Goal: Task Accomplishment & Management: Manage account settings

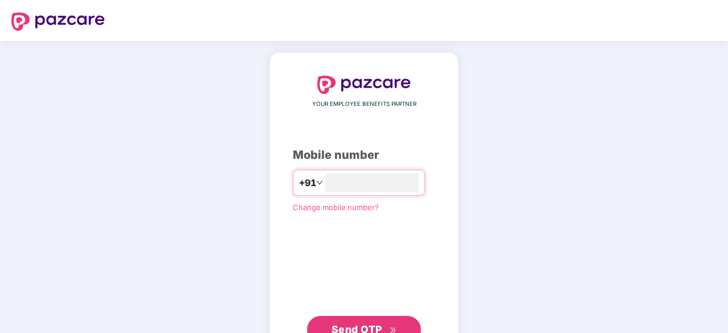
type input "**********"
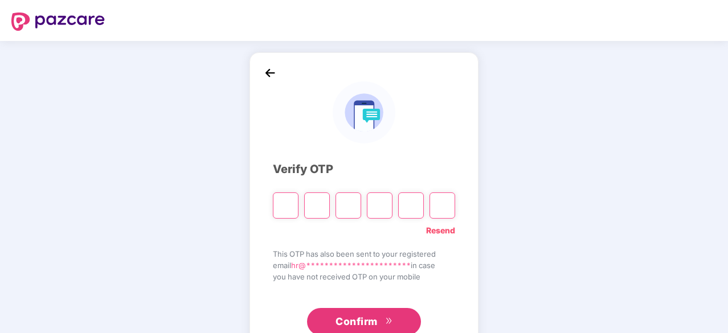
type input "*"
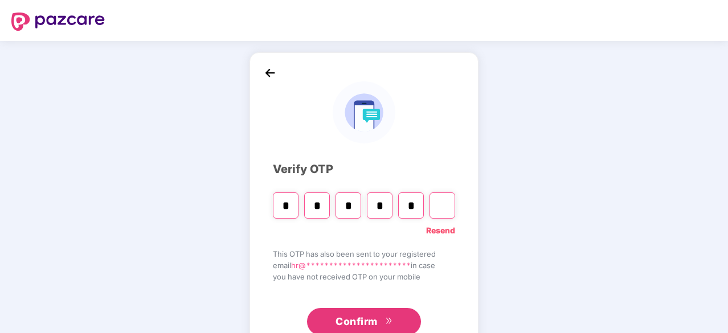
type input "*"
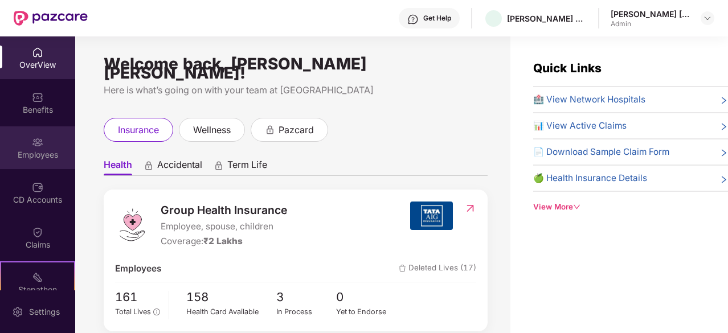
click at [44, 150] on div "Employees" at bounding box center [37, 154] width 75 height 11
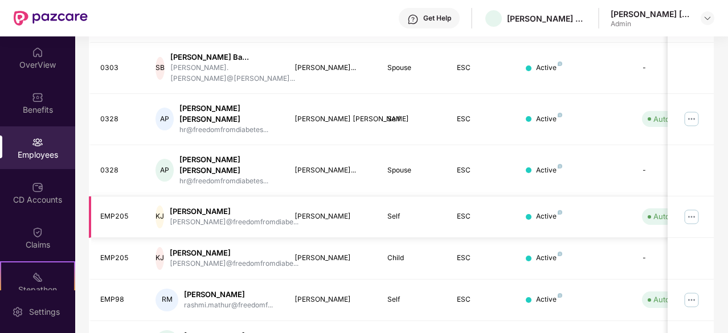
scroll to position [342, 0]
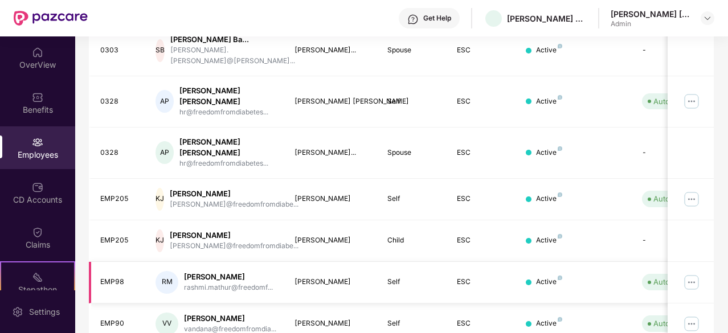
click at [689, 273] on img at bounding box center [691, 282] width 18 height 18
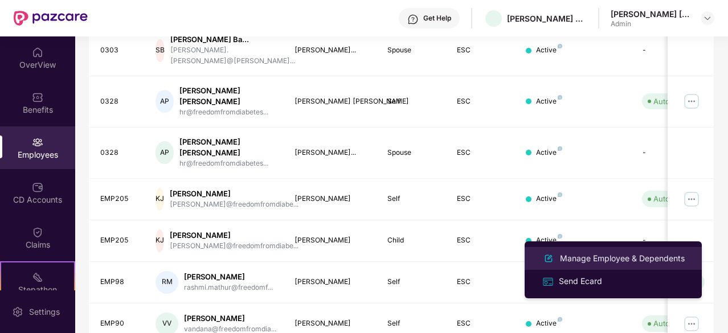
click at [598, 257] on div "Manage Employee & Dependents" at bounding box center [621, 258] width 129 height 13
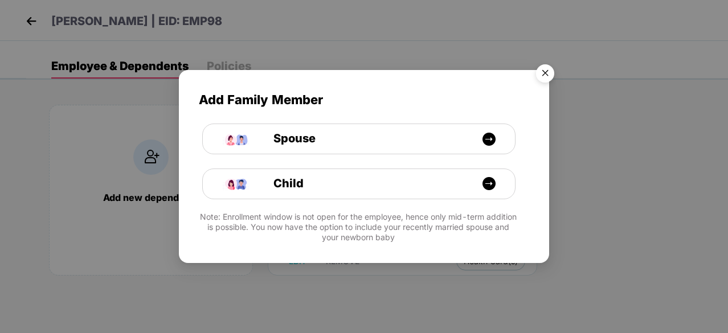
click at [552, 70] on img "Close" at bounding box center [545, 75] width 32 height 32
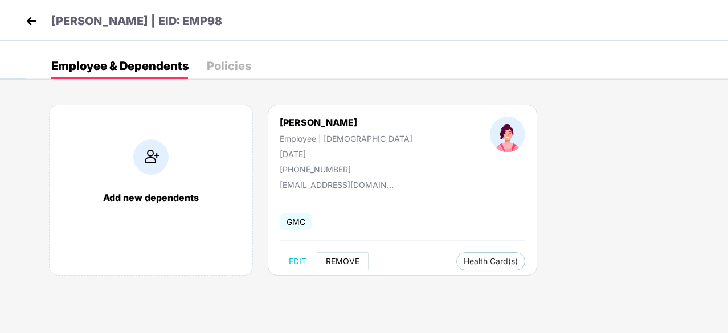
click at [337, 261] on span "REMOVE" at bounding box center [343, 261] width 34 height 9
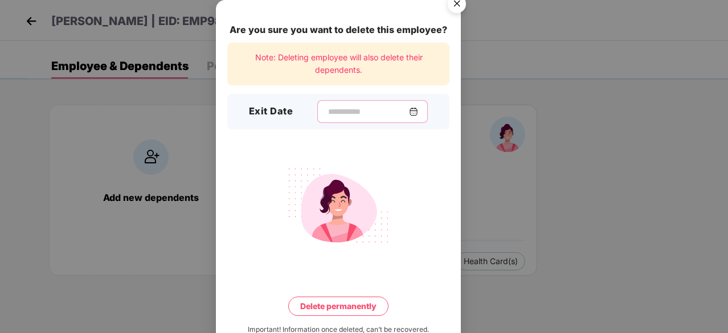
click at [327, 112] on input at bounding box center [368, 112] width 82 height 12
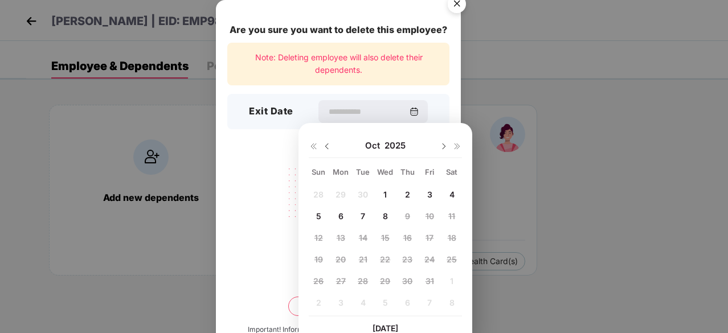
click at [385, 215] on span "8" at bounding box center [385, 216] width 5 height 10
type input "**********"
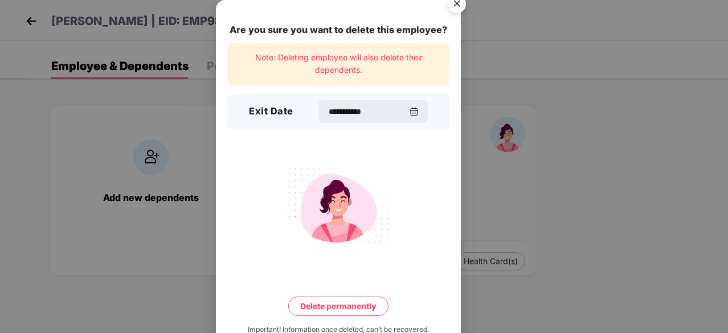
click at [348, 308] on button "Delete permanently" at bounding box center [338, 306] width 100 height 19
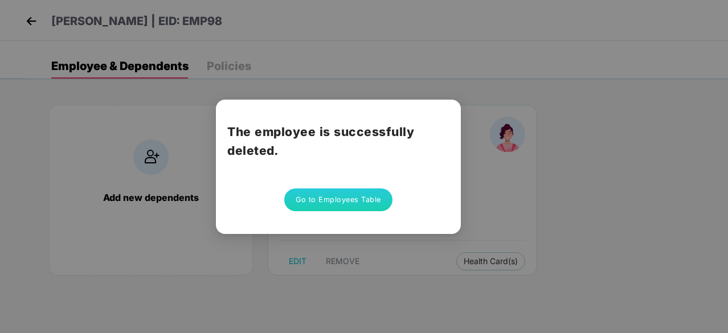
click at [347, 196] on button "Go to Employees Table" at bounding box center [338, 199] width 108 height 23
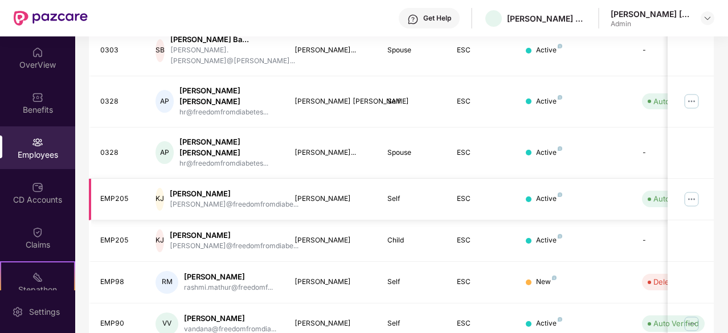
scroll to position [383, 0]
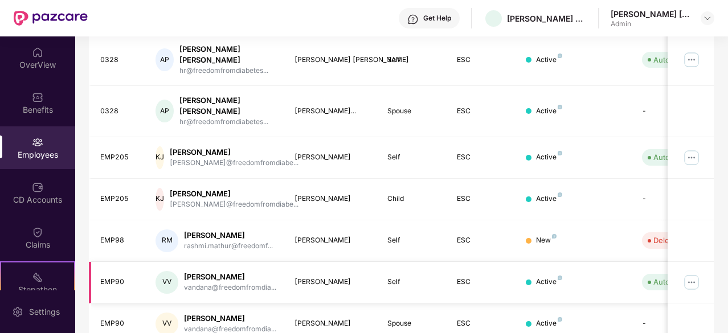
click at [697, 273] on img at bounding box center [691, 282] width 18 height 18
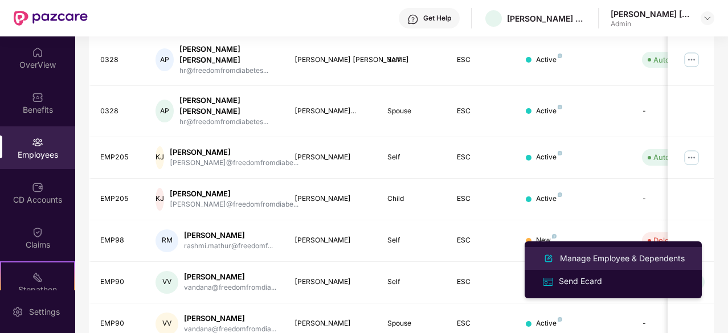
click at [593, 257] on div "Manage Employee & Dependents" at bounding box center [621, 258] width 129 height 13
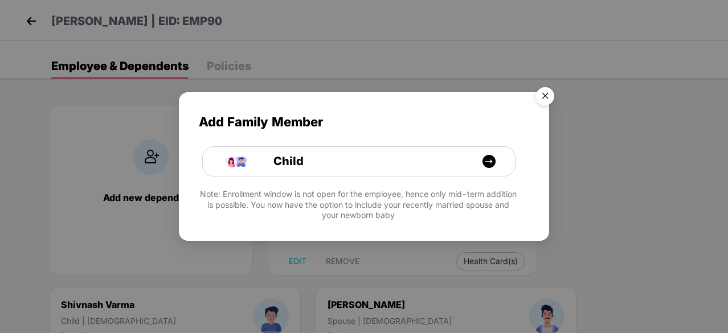
click at [545, 93] on img "Close" at bounding box center [545, 98] width 32 height 32
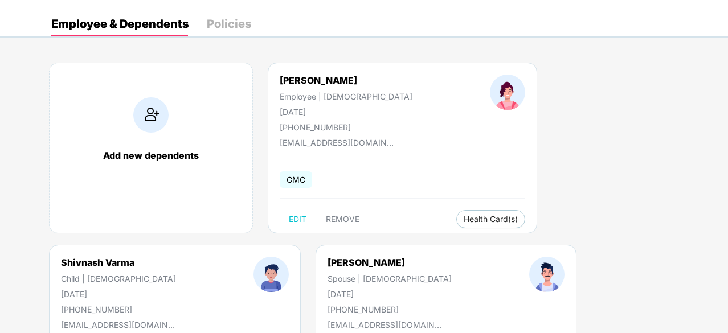
scroll to position [114, 0]
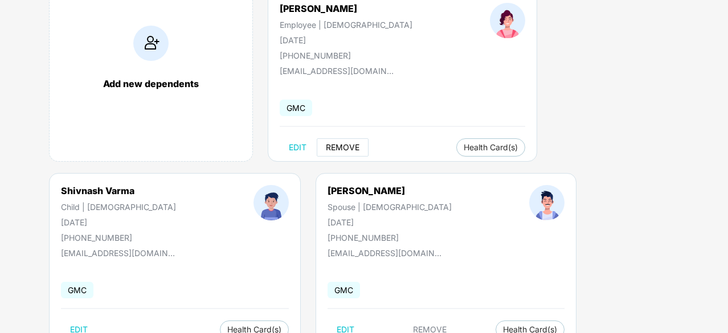
click at [348, 143] on span "REMOVE" at bounding box center [343, 147] width 34 height 9
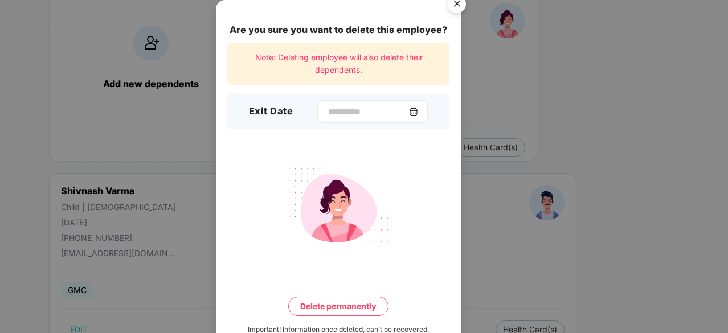
click at [418, 109] on img at bounding box center [413, 111] width 9 height 9
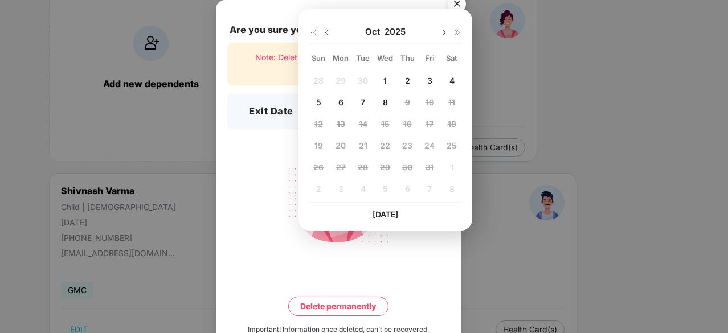
click at [385, 81] on span "1" at bounding box center [384, 81] width 3 height 10
type input "**********"
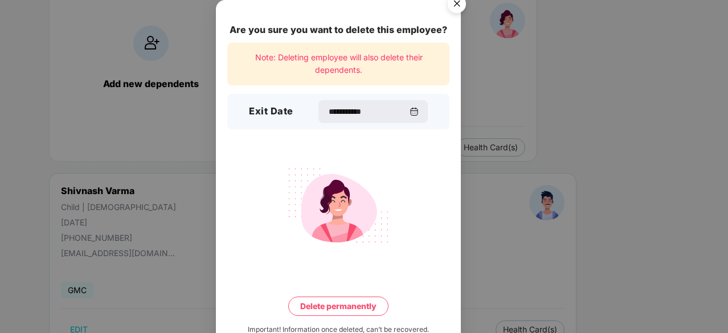
click at [351, 308] on button "Delete permanently" at bounding box center [338, 306] width 100 height 19
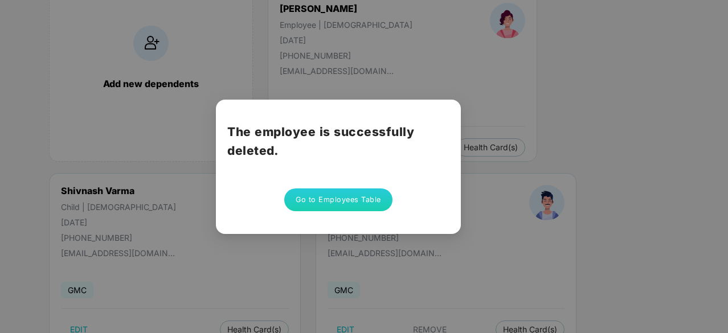
click at [358, 196] on button "Go to Employees Table" at bounding box center [338, 199] width 108 height 23
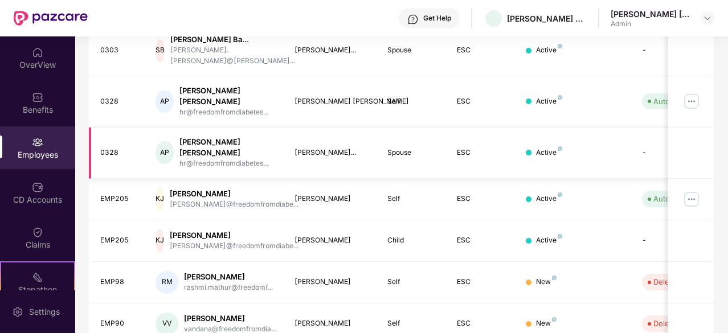
scroll to position [383, 0]
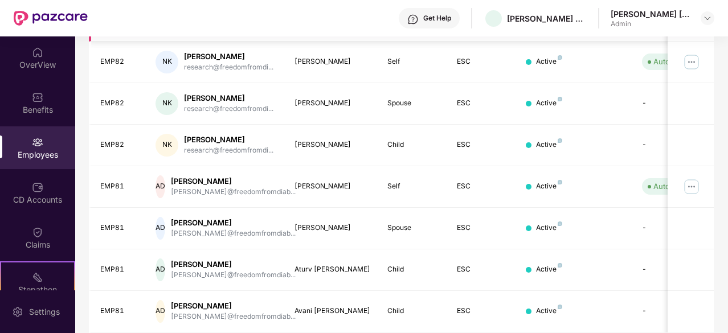
scroll to position [364, 0]
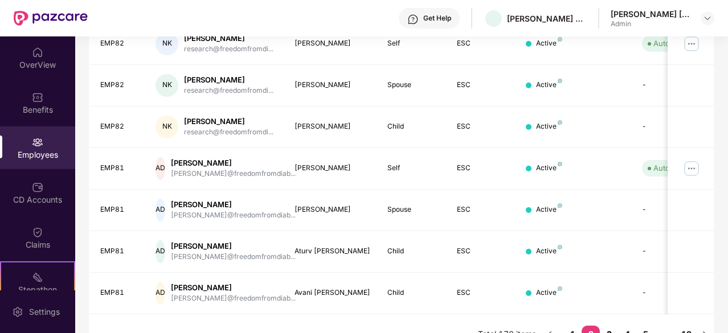
click at [614, 326] on link "3" at bounding box center [609, 334] width 18 height 17
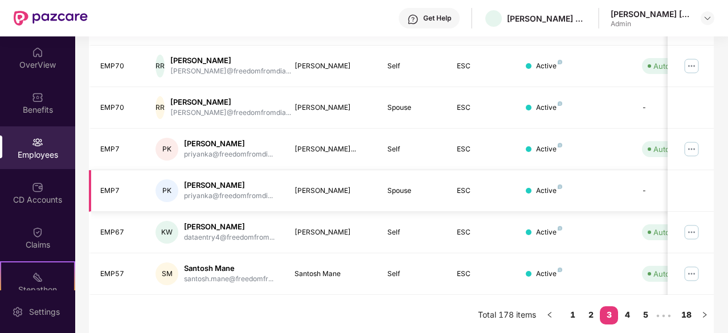
scroll to position [250, 0]
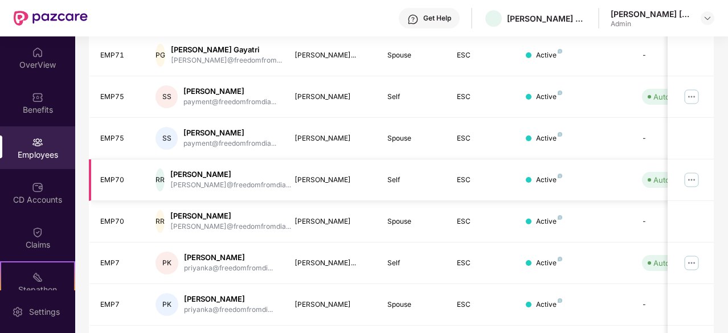
click at [691, 175] on img at bounding box center [691, 180] width 18 height 18
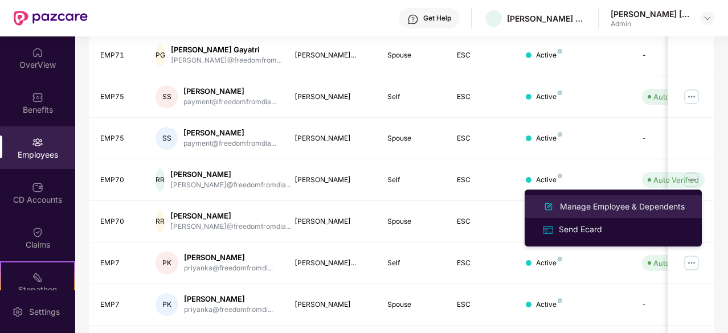
click at [585, 208] on div "Manage Employee & Dependents" at bounding box center [621, 206] width 129 height 13
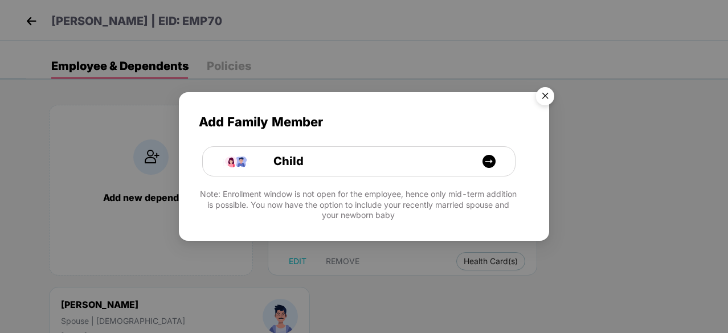
click at [541, 96] on img "Close" at bounding box center [545, 98] width 32 height 32
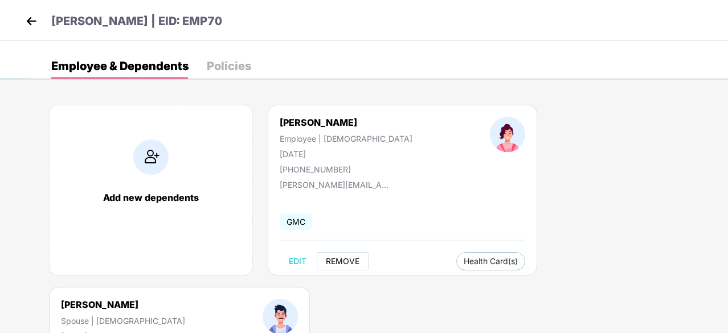
click at [340, 263] on span "REMOVE" at bounding box center [343, 261] width 34 height 9
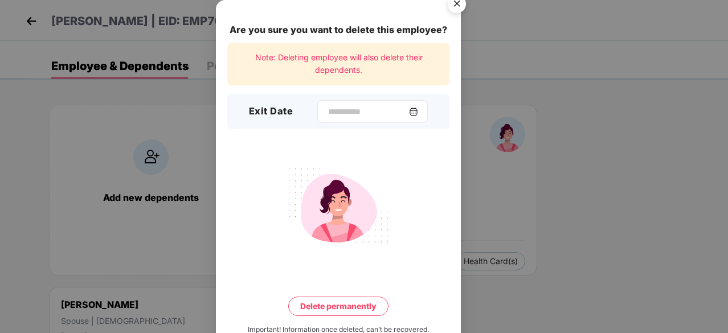
click at [425, 109] on div at bounding box center [372, 111] width 110 height 23
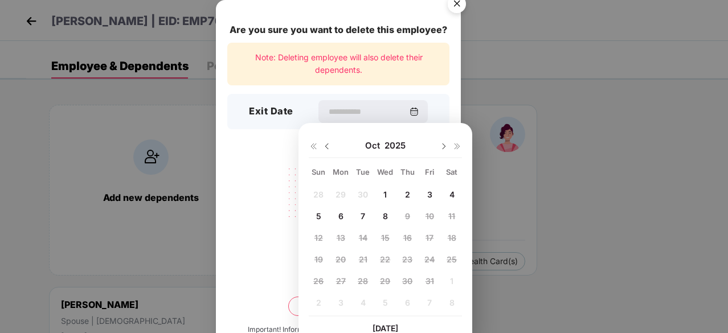
click at [325, 142] on img at bounding box center [326, 146] width 9 height 9
click at [383, 236] on span "17" at bounding box center [385, 238] width 8 height 10
type input "**********"
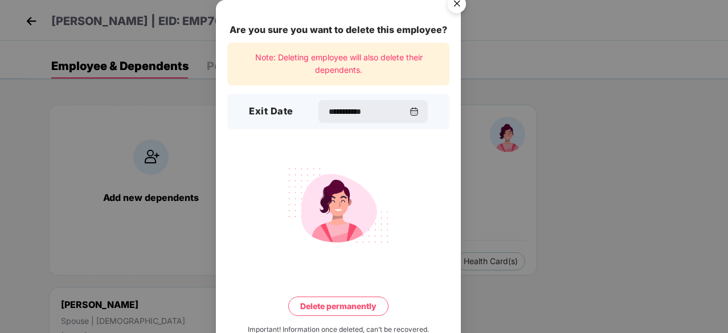
click at [342, 302] on button "Delete permanently" at bounding box center [338, 306] width 100 height 19
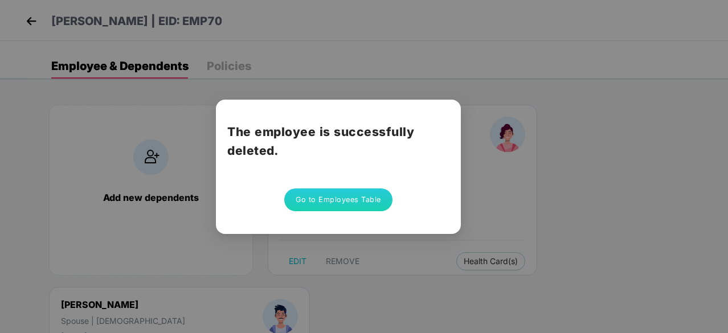
click at [341, 198] on button "Go to Employees Table" at bounding box center [338, 199] width 108 height 23
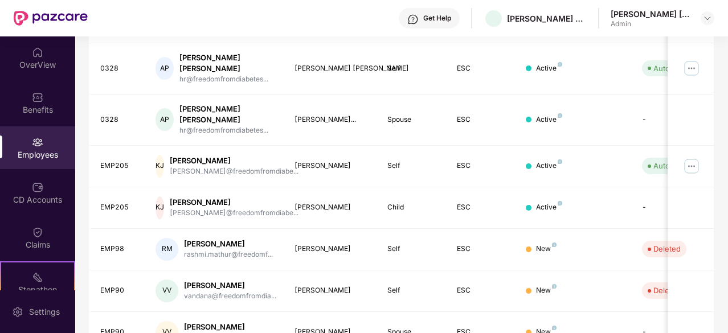
scroll to position [383, 0]
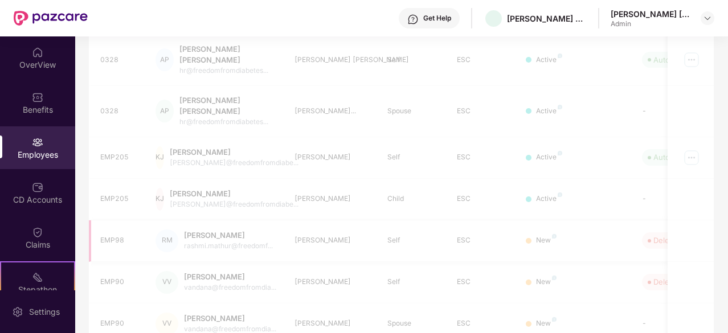
scroll to position [364, 0]
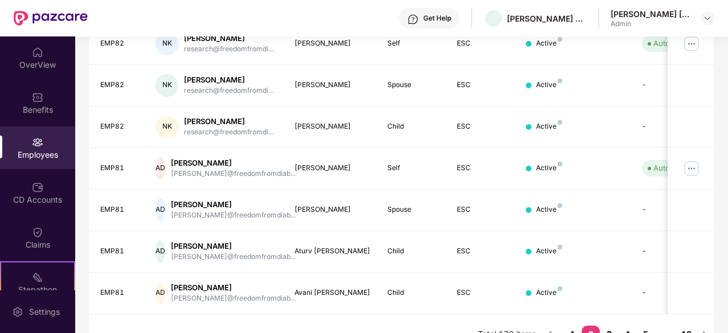
click at [609, 326] on link "3" at bounding box center [609, 334] width 18 height 17
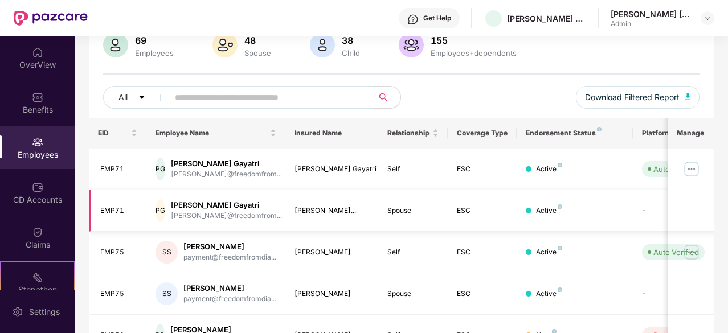
scroll to position [79, 0]
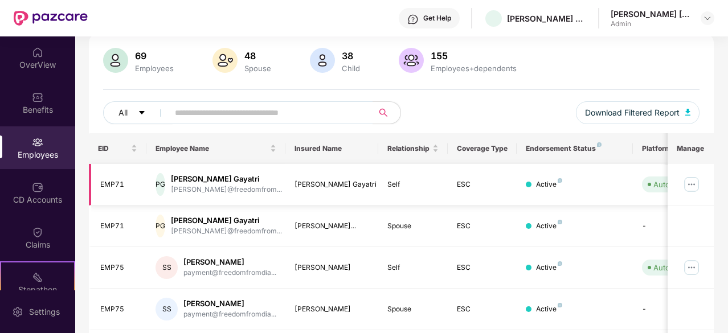
click at [692, 182] on img at bounding box center [691, 184] width 18 height 18
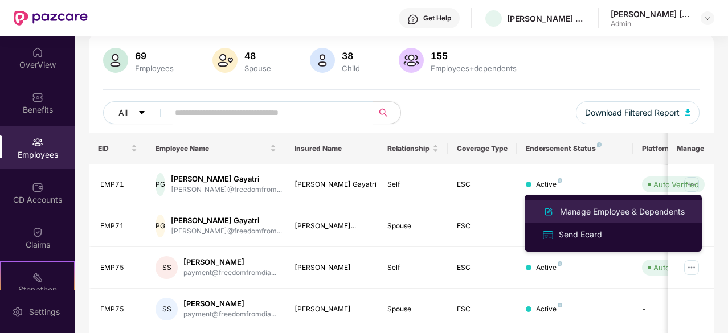
click at [589, 212] on div "Manage Employee & Dependents" at bounding box center [621, 212] width 129 height 13
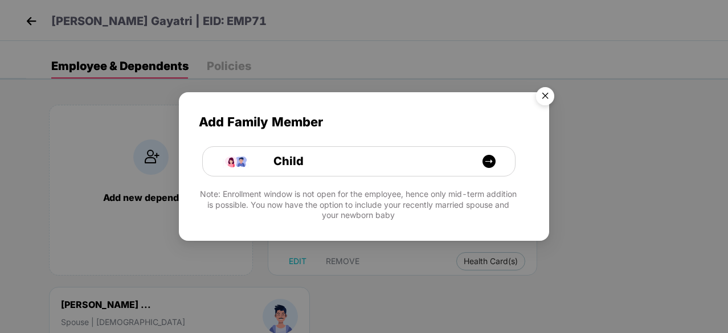
click at [543, 91] on img "Close" at bounding box center [545, 98] width 32 height 32
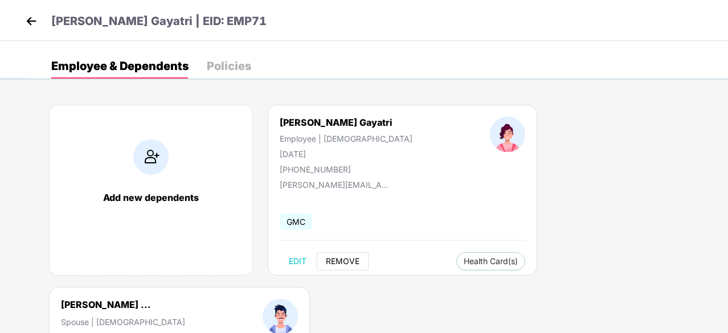
click at [344, 259] on span "REMOVE" at bounding box center [343, 261] width 34 height 9
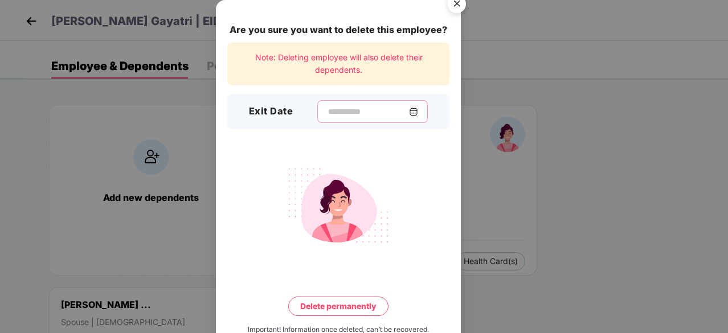
click at [409, 111] on input at bounding box center [368, 112] width 82 height 12
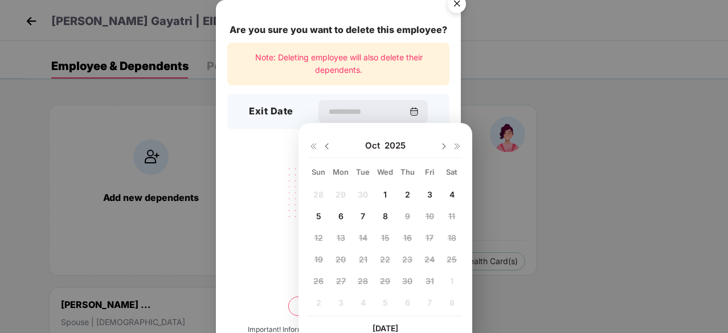
click at [388, 191] on div "1" at bounding box center [384, 194] width 17 height 17
type input "**********"
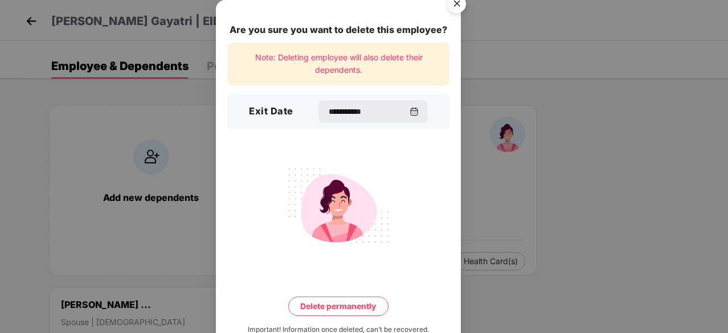
click at [343, 307] on button "Delete permanently" at bounding box center [338, 306] width 100 height 19
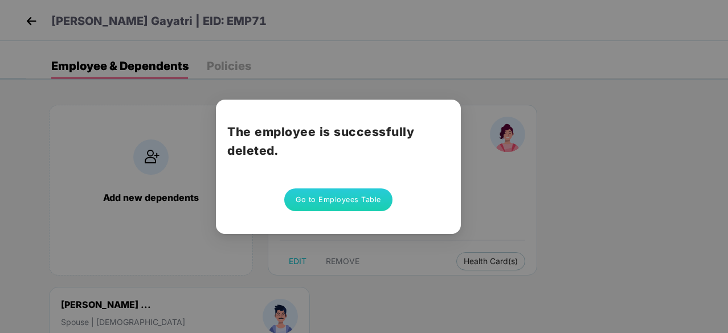
click at [340, 198] on button "Go to Employees Table" at bounding box center [338, 199] width 108 height 23
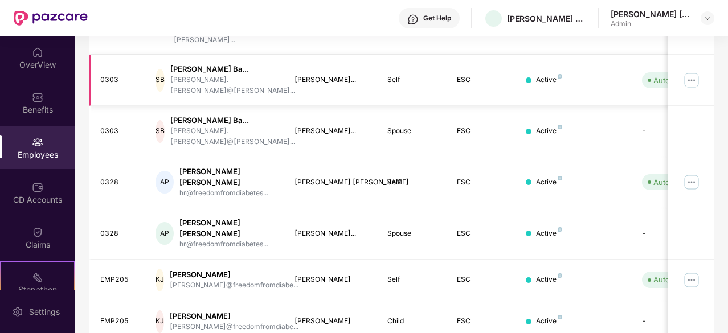
scroll to position [383, 0]
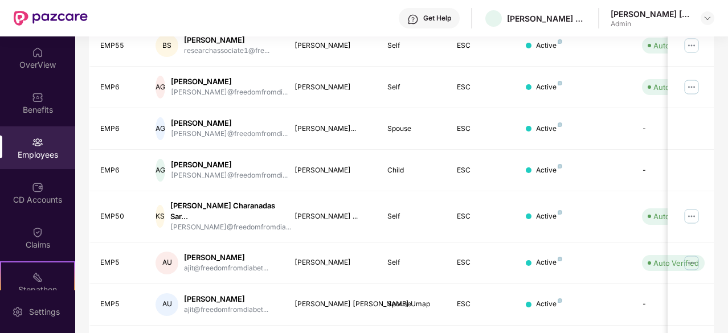
scroll to position [373, 0]
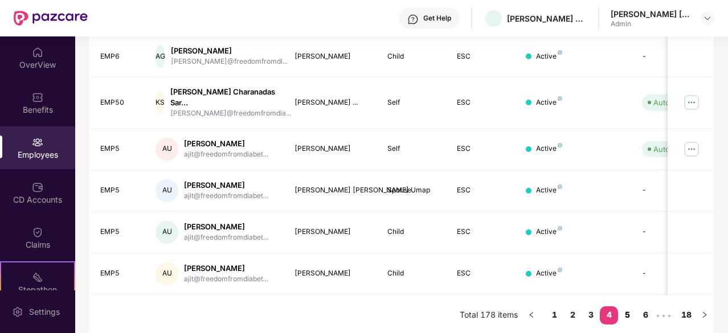
click at [629, 307] on link "5" at bounding box center [627, 314] width 18 height 17
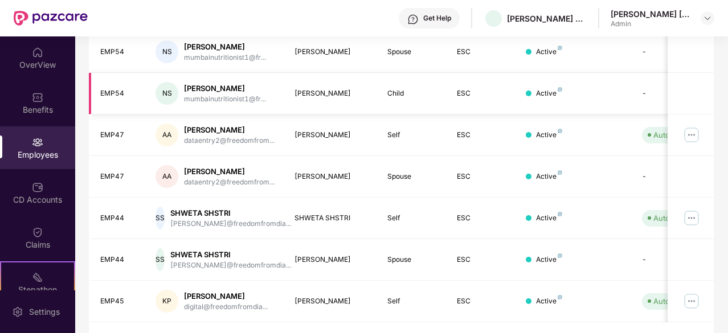
scroll to position [364, 0]
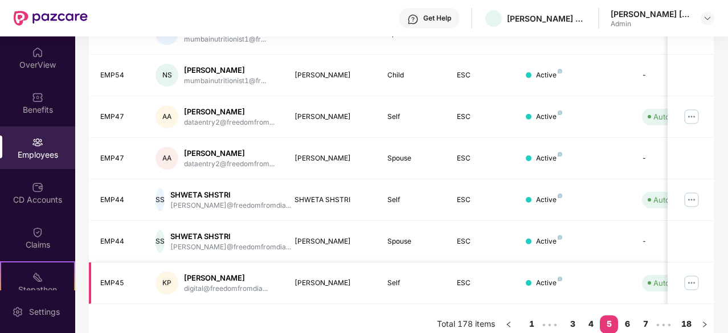
click at [690, 274] on img at bounding box center [691, 283] width 18 height 18
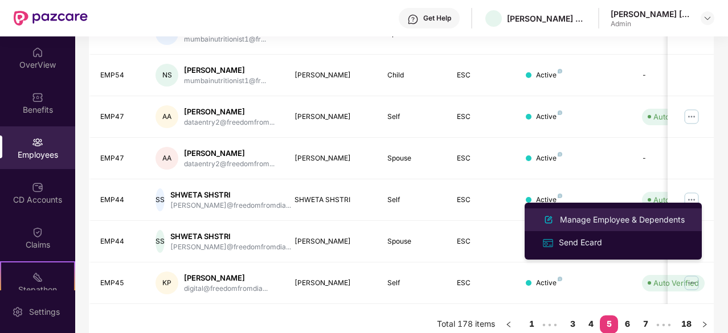
click at [575, 219] on div "Manage Employee & Dependents" at bounding box center [621, 220] width 129 height 13
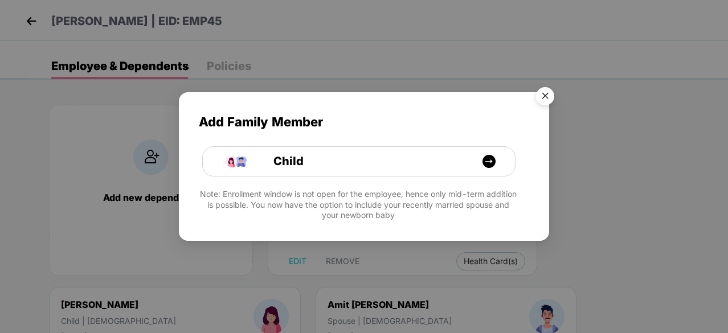
click at [542, 96] on img "Close" at bounding box center [545, 98] width 32 height 32
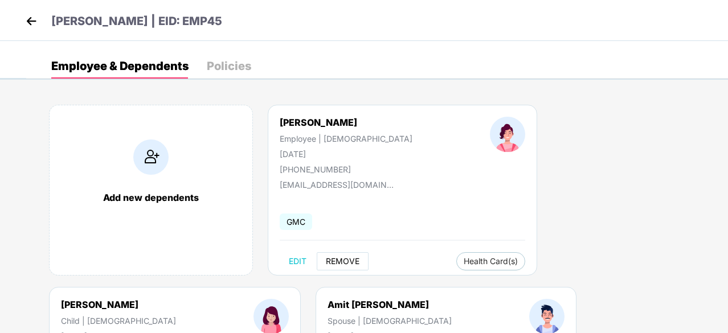
click at [332, 258] on span "REMOVE" at bounding box center [343, 261] width 34 height 9
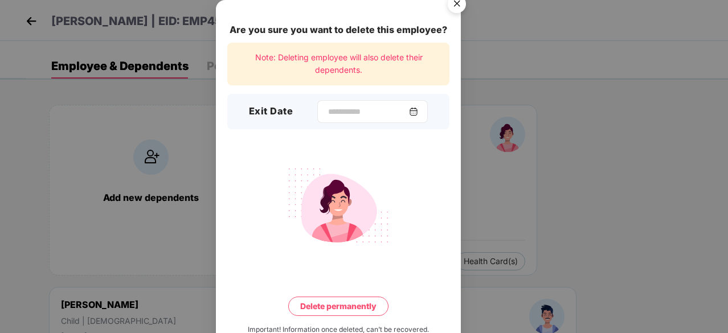
click at [418, 114] on img at bounding box center [413, 111] width 9 height 9
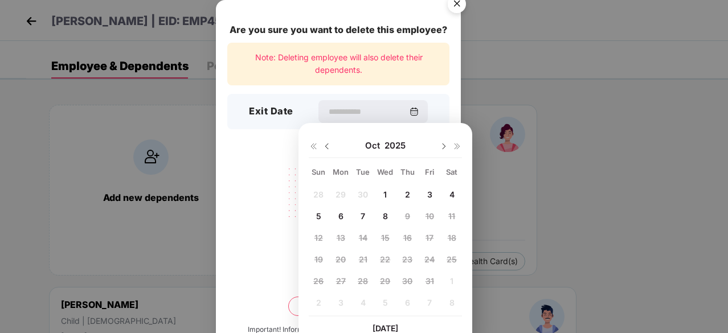
click at [325, 149] on img at bounding box center [326, 146] width 9 height 9
click at [367, 277] on span "30" at bounding box center [363, 281] width 10 height 10
type input "**********"
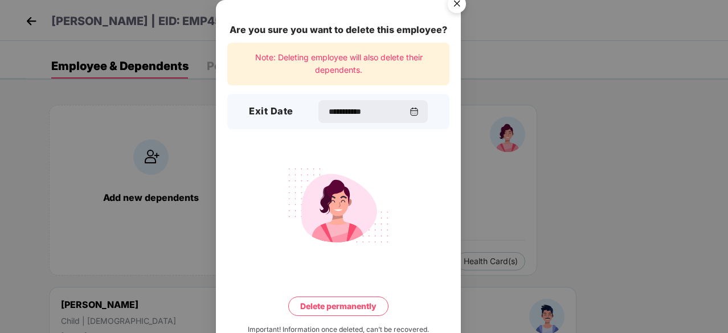
click at [353, 306] on button "Delete permanently" at bounding box center [338, 306] width 100 height 19
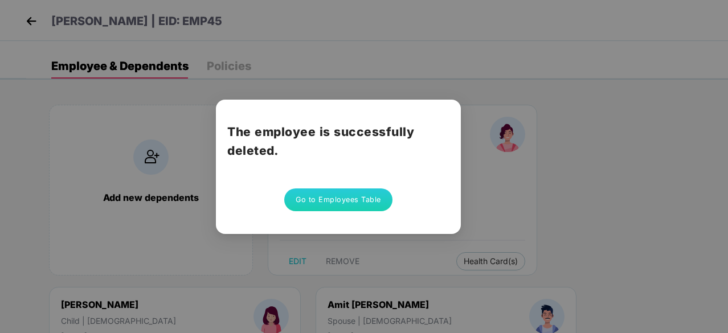
click at [363, 200] on button "Go to Employees Table" at bounding box center [338, 199] width 108 height 23
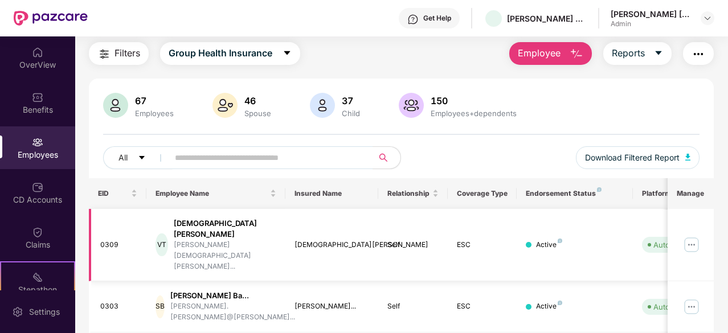
scroll to position [383, 0]
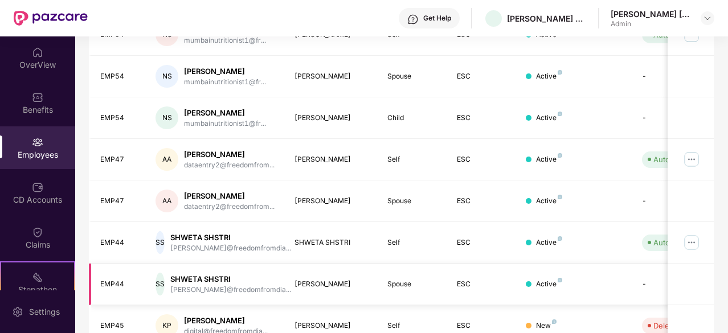
scroll to position [364, 0]
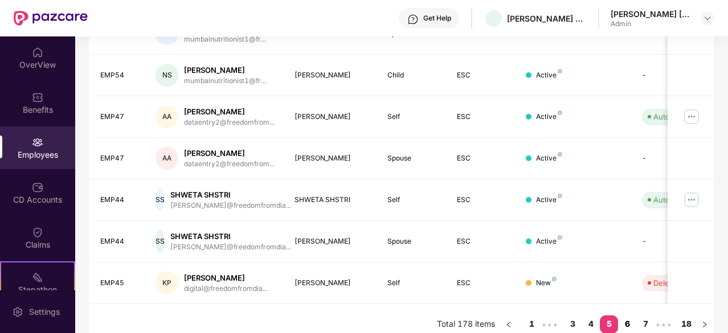
click at [633, 315] on link "6" at bounding box center [627, 323] width 18 height 17
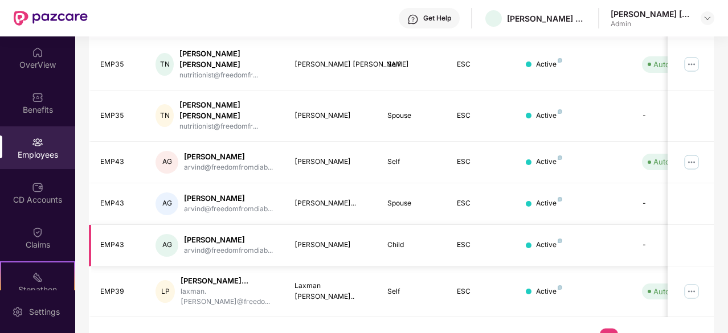
scroll to position [373, 0]
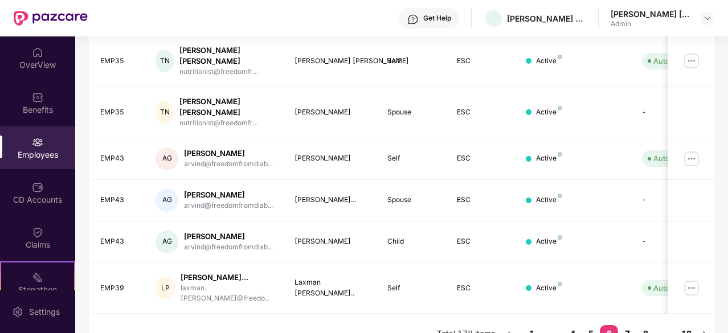
click at [629, 325] on link "7" at bounding box center [627, 333] width 18 height 17
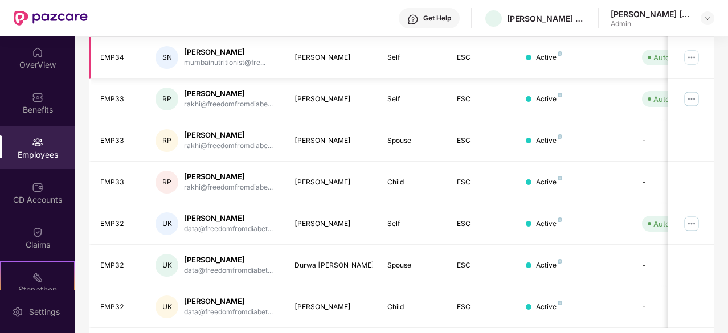
scroll to position [383, 0]
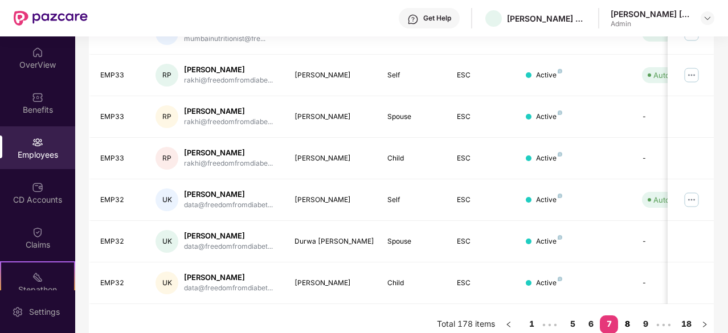
click at [629, 315] on link "8" at bounding box center [627, 323] width 18 height 17
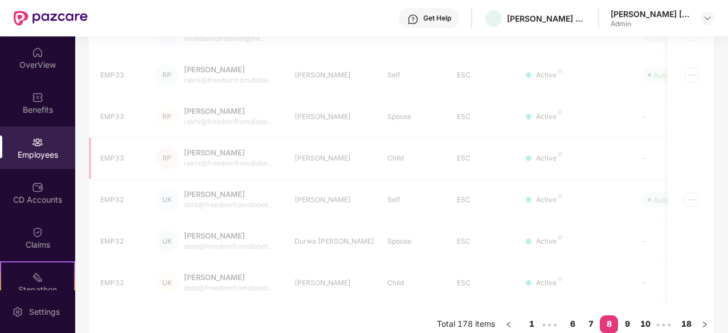
scroll to position [364, 0]
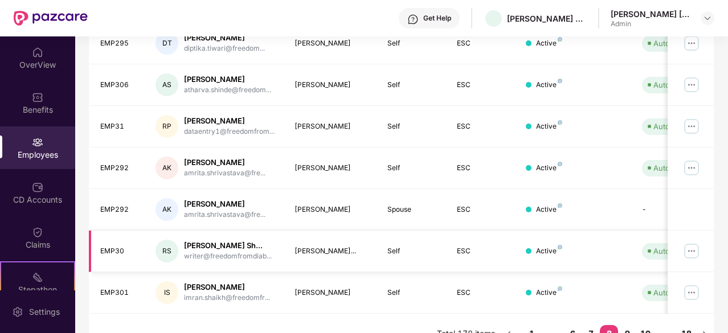
click at [692, 242] on img at bounding box center [691, 251] width 18 height 18
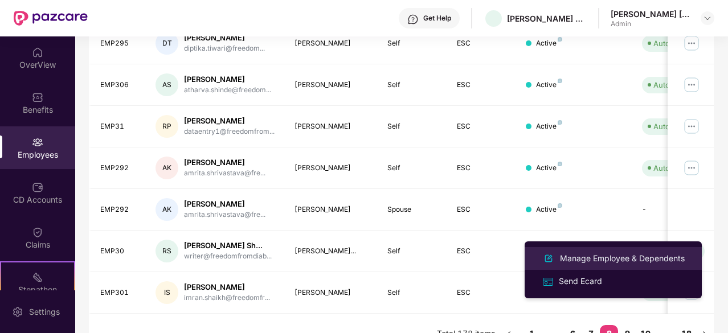
click at [600, 259] on div "Manage Employee & Dependents" at bounding box center [621, 258] width 129 height 13
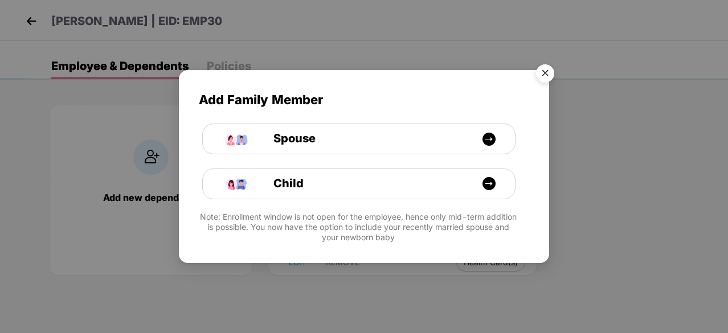
click at [548, 70] on img "Close" at bounding box center [545, 75] width 32 height 32
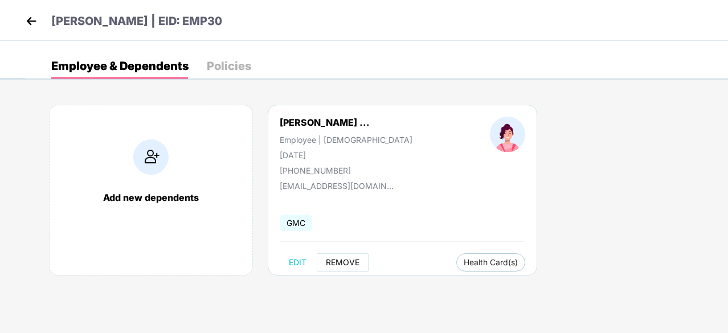
click at [343, 261] on span "REMOVE" at bounding box center [343, 262] width 34 height 9
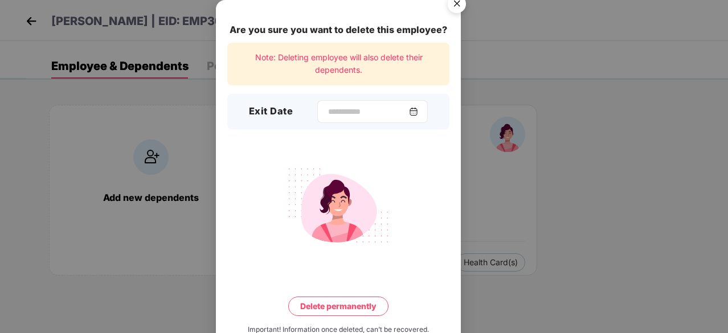
click at [416, 111] on img at bounding box center [413, 111] width 9 height 9
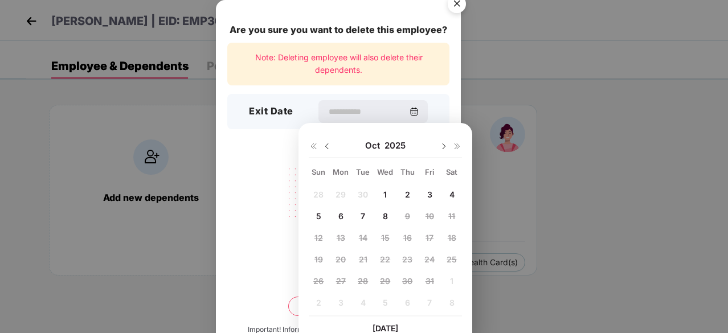
click at [328, 146] on img at bounding box center [326, 146] width 9 height 9
click at [385, 216] on span "10" at bounding box center [385, 216] width 9 height 10
type input "**********"
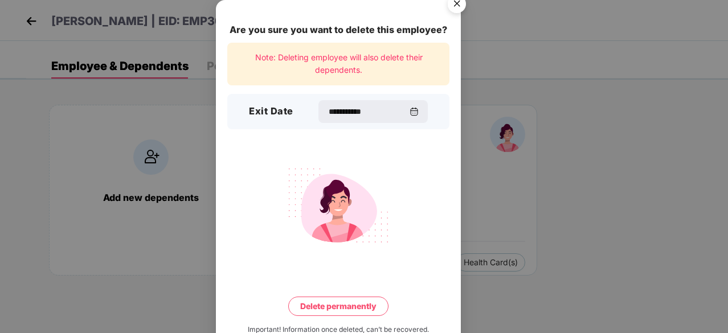
click at [340, 306] on button "Delete permanently" at bounding box center [338, 306] width 100 height 19
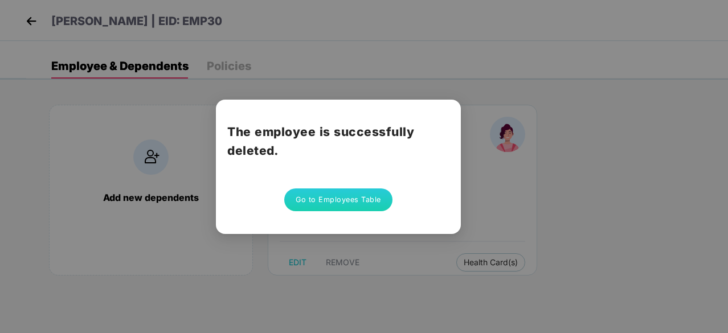
click at [366, 195] on button "Go to Employees Table" at bounding box center [338, 199] width 108 height 23
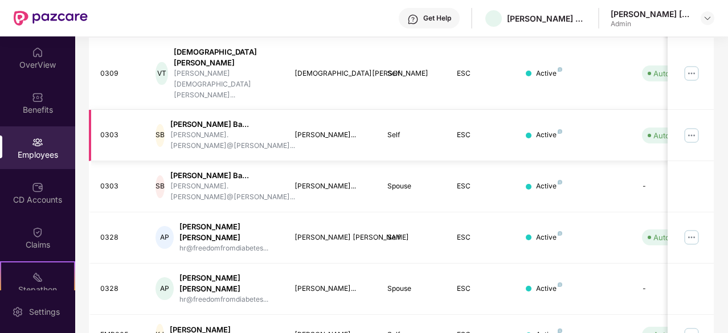
scroll to position [383, 0]
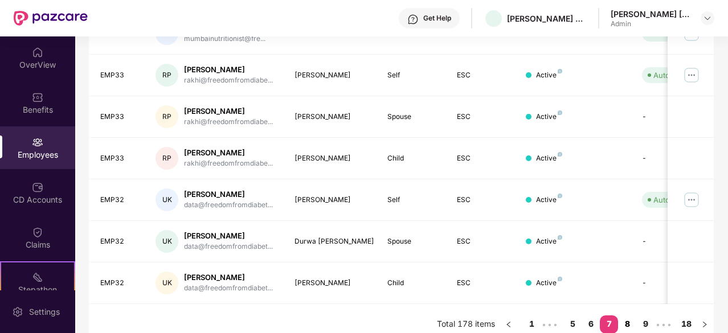
click at [630, 315] on link "8" at bounding box center [627, 323] width 18 height 17
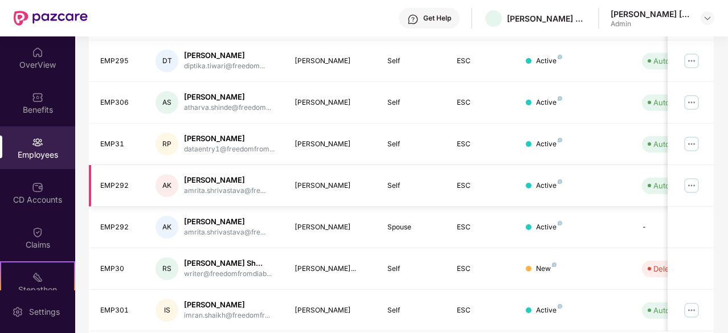
scroll to position [364, 0]
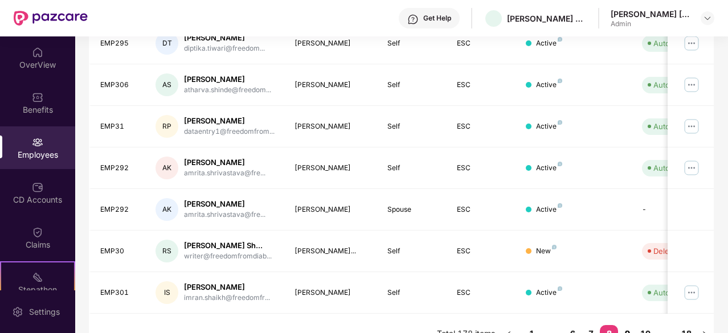
click at [627, 325] on link "9" at bounding box center [627, 333] width 18 height 17
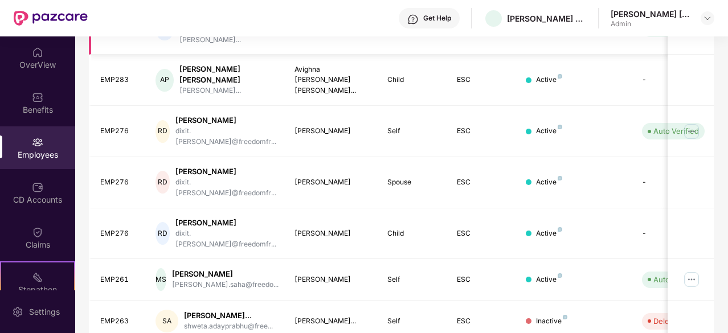
scroll to position [373, 0]
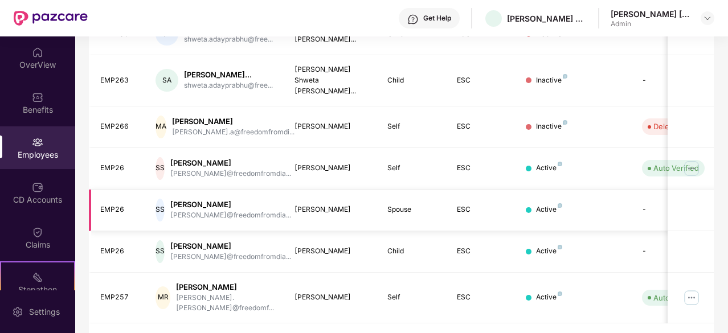
scroll to position [383, 0]
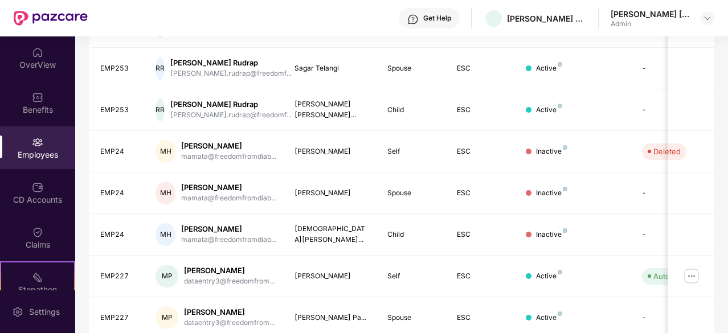
scroll to position [364, 0]
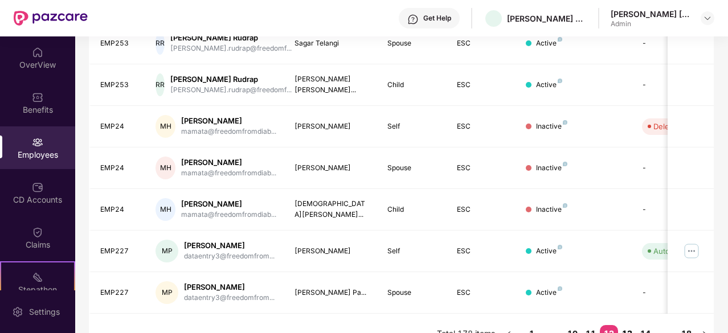
click at [626, 325] on link "13" at bounding box center [627, 333] width 18 height 17
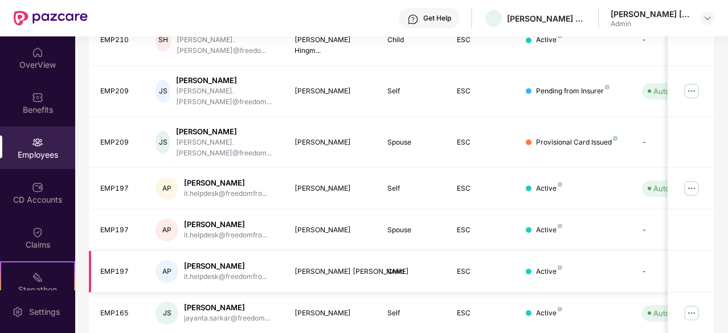
scroll to position [307, 0]
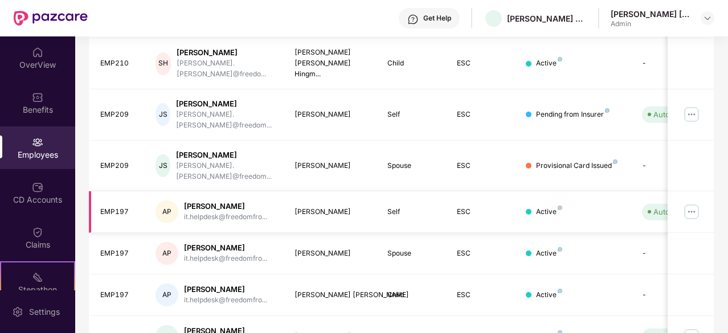
click at [689, 203] on img at bounding box center [691, 212] width 18 height 18
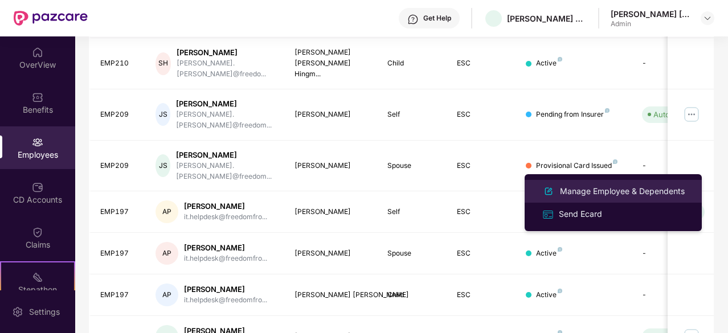
click at [585, 193] on div "Manage Employee & Dependents" at bounding box center [621, 191] width 129 height 13
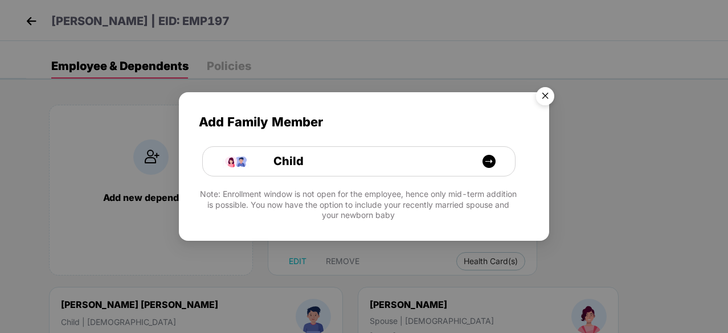
click at [547, 95] on img "Close" at bounding box center [545, 98] width 32 height 32
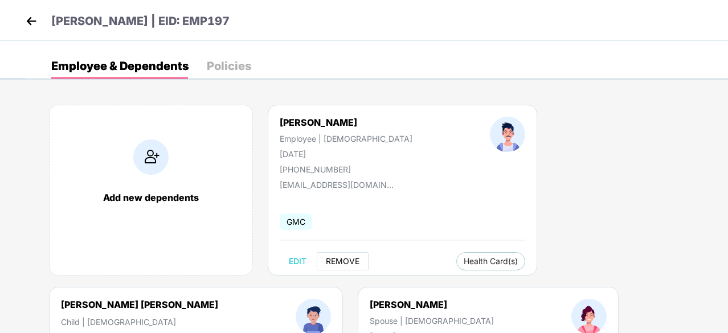
click at [345, 259] on span "REMOVE" at bounding box center [343, 261] width 34 height 9
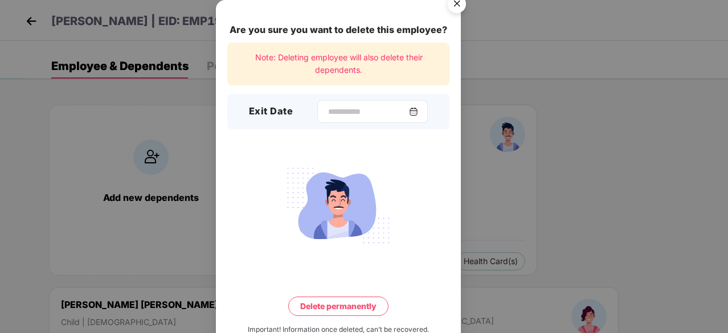
click at [418, 110] on img at bounding box center [413, 111] width 9 height 9
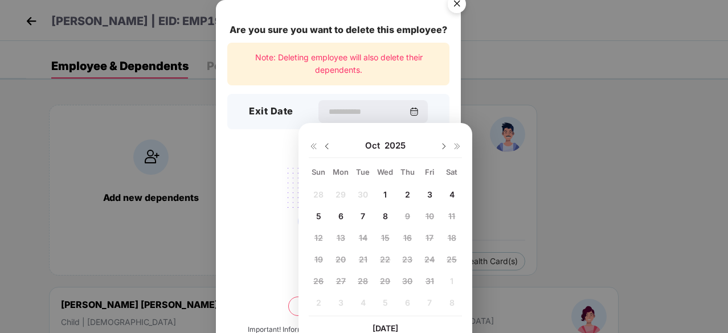
click at [327, 143] on img at bounding box center [326, 146] width 9 height 9
click at [366, 212] on div "9" at bounding box center [362, 215] width 17 height 17
type input "**********"
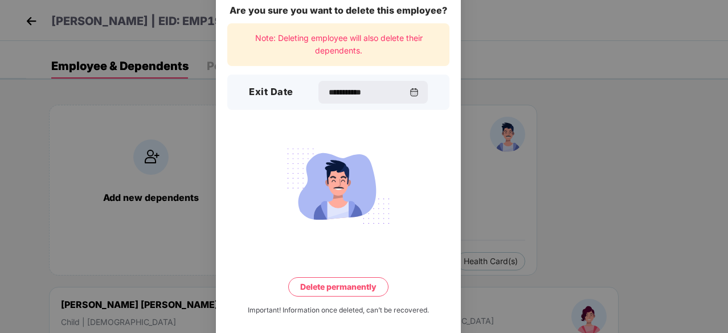
scroll to position [30, 0]
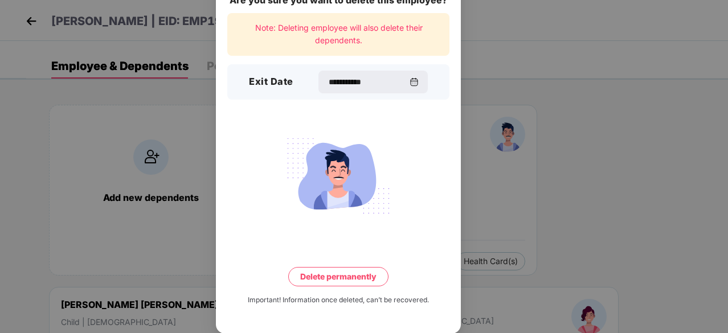
click at [349, 272] on button "Delete permanently" at bounding box center [338, 276] width 100 height 19
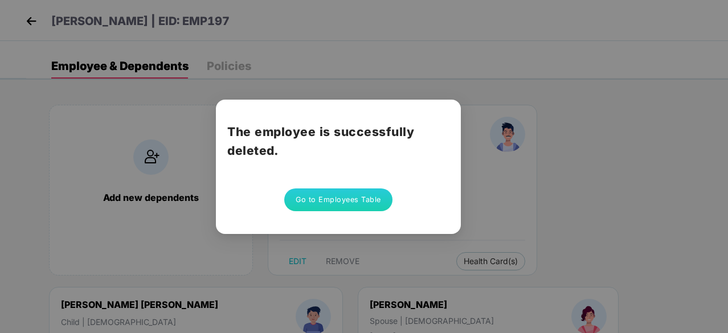
click at [351, 198] on button "Go to Employees Table" at bounding box center [338, 199] width 108 height 23
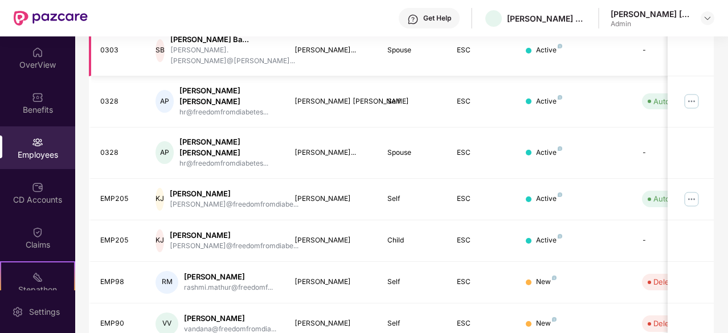
scroll to position [383, 0]
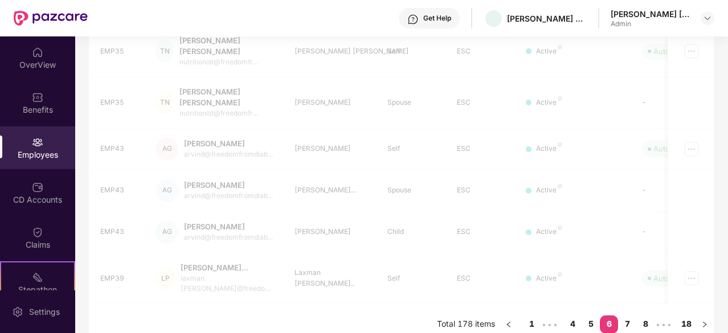
scroll to position [373, 0]
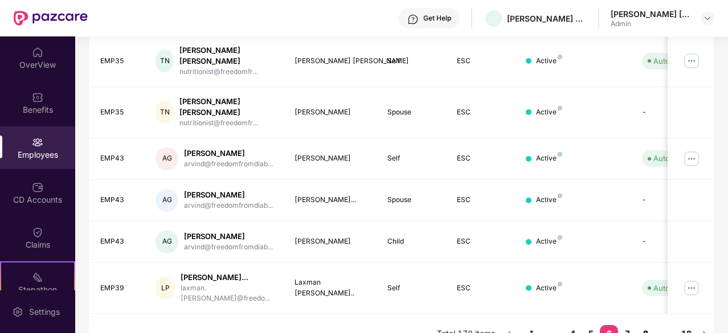
click at [642, 325] on link "8" at bounding box center [645, 333] width 18 height 17
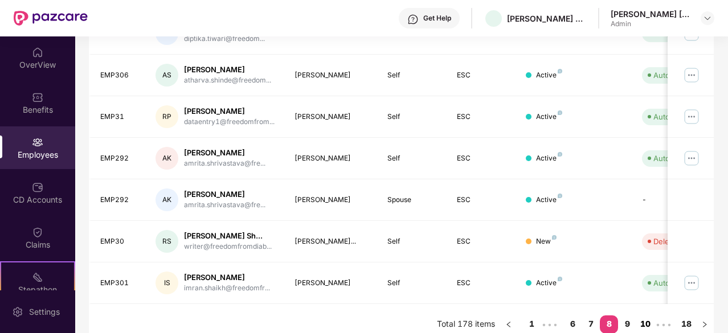
scroll to position [364, 0]
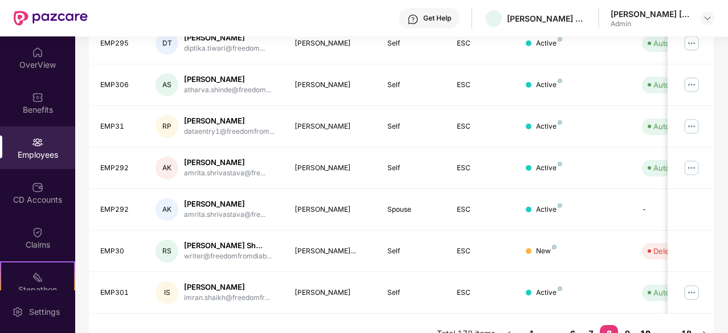
click at [643, 325] on link "10" at bounding box center [645, 333] width 18 height 17
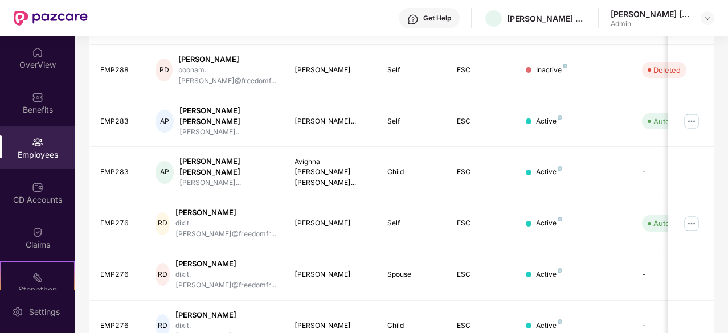
scroll to position [373, 0]
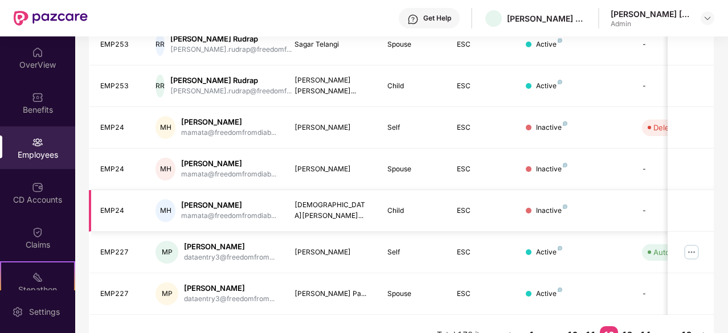
scroll to position [364, 0]
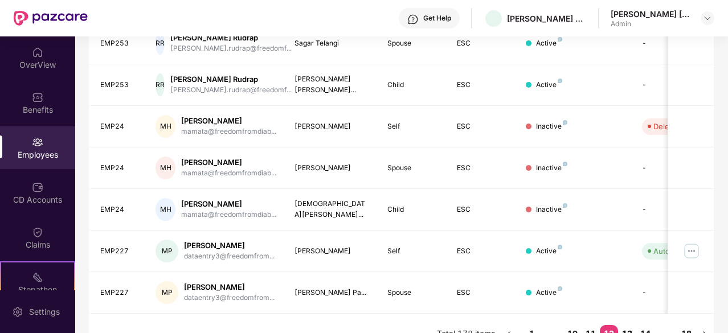
click at [630, 325] on link "13" at bounding box center [627, 333] width 18 height 17
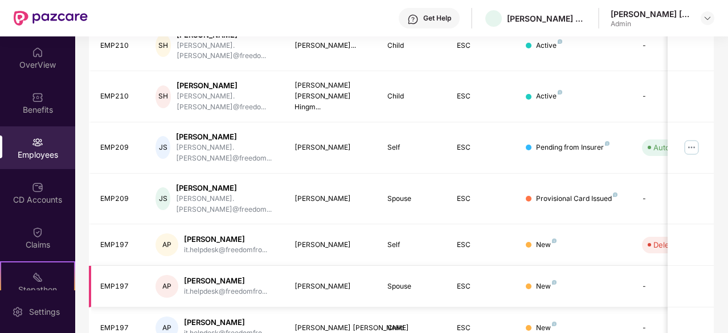
scroll to position [250, 0]
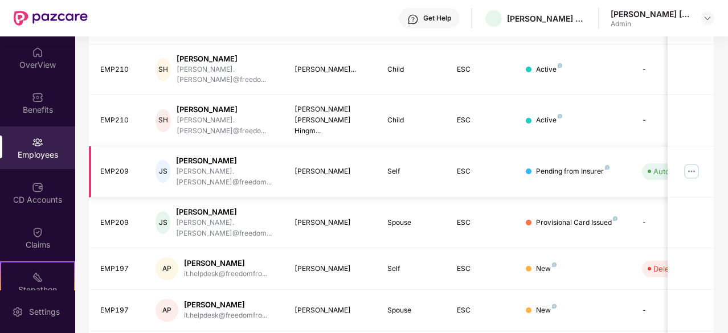
click at [564, 166] on div "Pending from Insurer" at bounding box center [572, 171] width 73 height 11
click at [527, 169] on div at bounding box center [529, 172] width 6 height 6
click at [695, 162] on img at bounding box center [691, 171] width 18 height 18
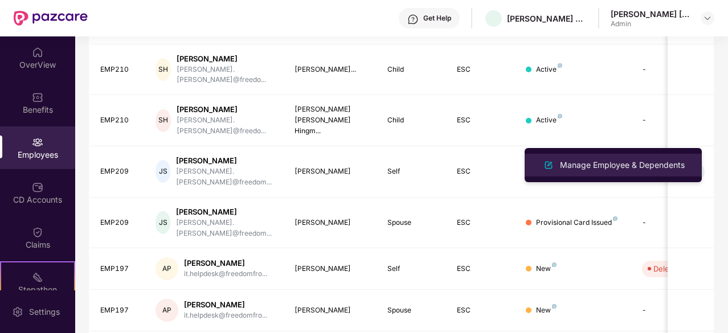
click at [601, 169] on div "Manage Employee & Dependents" at bounding box center [621, 165] width 129 height 13
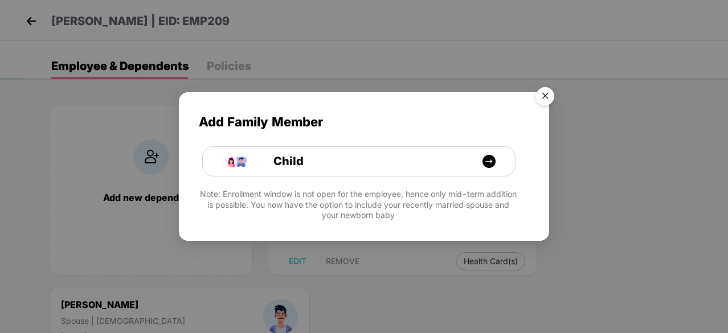
click at [547, 97] on img "Close" at bounding box center [545, 98] width 32 height 32
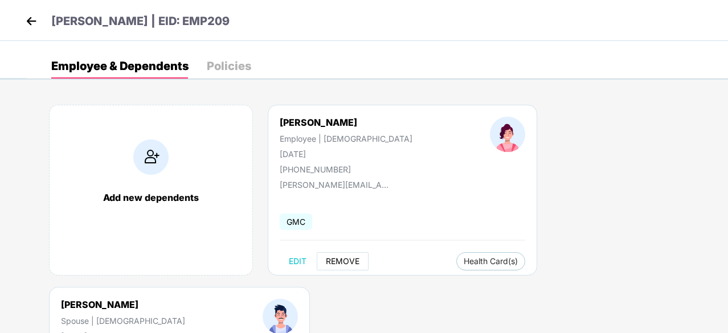
click at [338, 260] on span "REMOVE" at bounding box center [343, 261] width 34 height 9
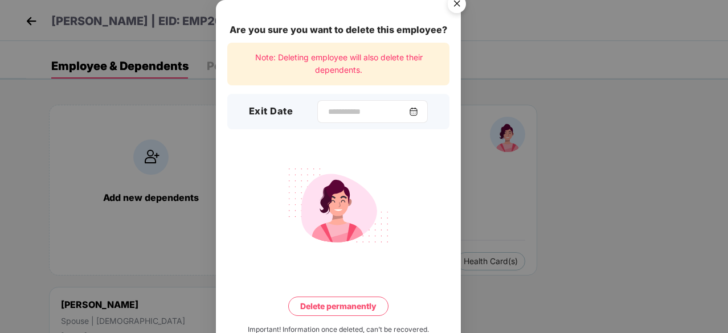
click at [418, 111] on img at bounding box center [413, 111] width 9 height 9
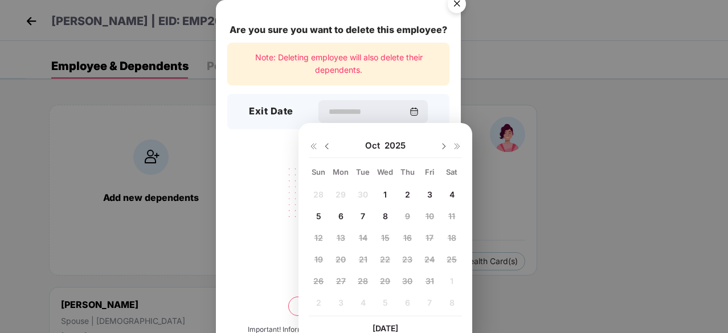
click at [324, 145] on img at bounding box center [326, 146] width 9 height 9
click at [362, 280] on span "30" at bounding box center [363, 281] width 10 height 10
type input "**********"
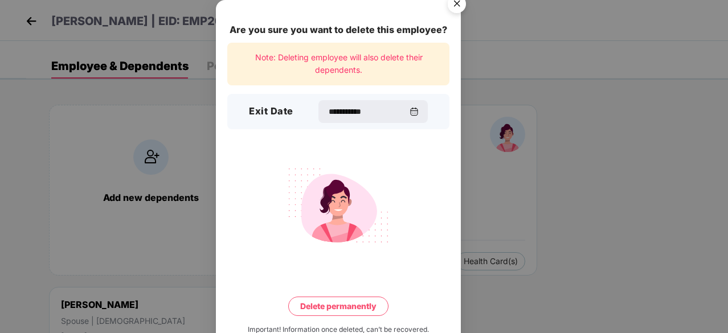
click at [347, 307] on button "Delete permanently" at bounding box center [338, 306] width 100 height 19
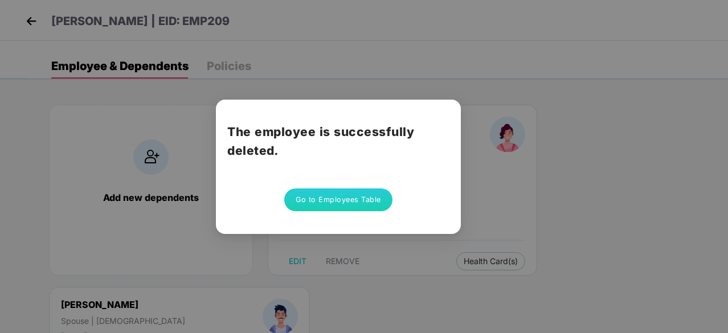
click at [319, 203] on button "Go to Employees Table" at bounding box center [338, 199] width 108 height 23
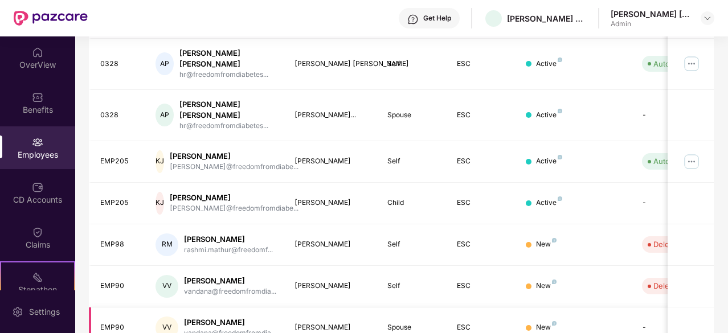
scroll to position [383, 0]
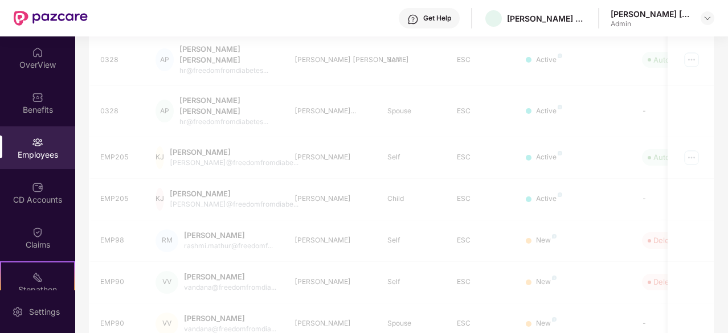
scroll to position [281, 0]
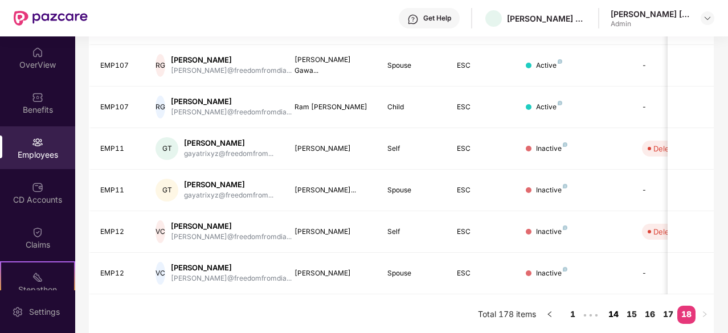
click at [617, 309] on link "14" at bounding box center [613, 314] width 18 height 17
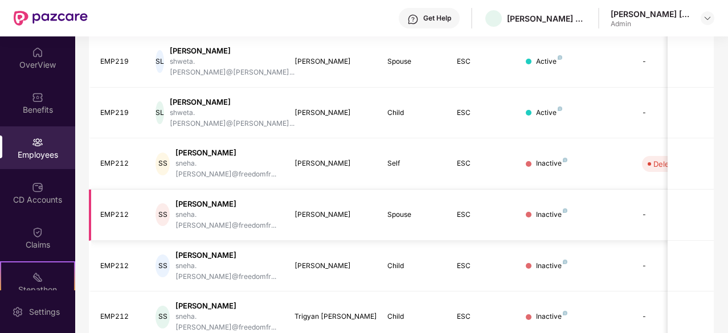
scroll to position [364, 0]
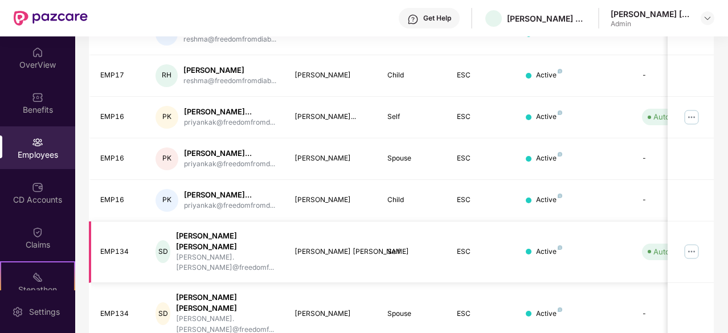
click at [692, 243] on img at bounding box center [691, 252] width 18 height 18
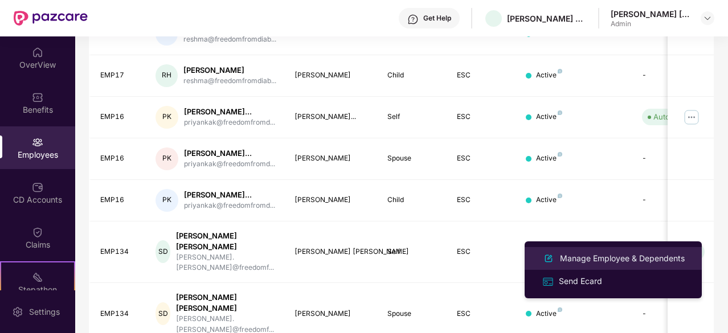
click at [600, 259] on div "Manage Employee & Dependents" at bounding box center [621, 258] width 129 height 13
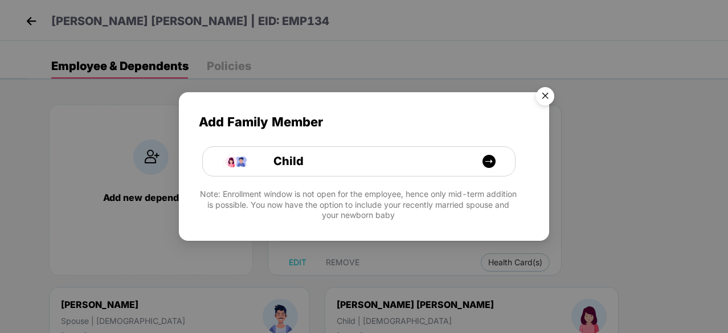
click at [544, 98] on img "Close" at bounding box center [545, 98] width 32 height 32
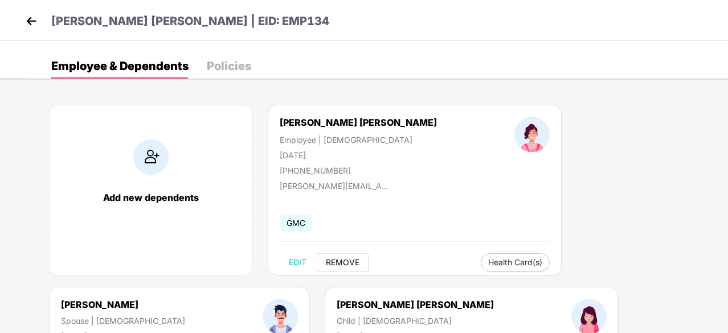
click at [348, 261] on span "REMOVE" at bounding box center [343, 262] width 34 height 9
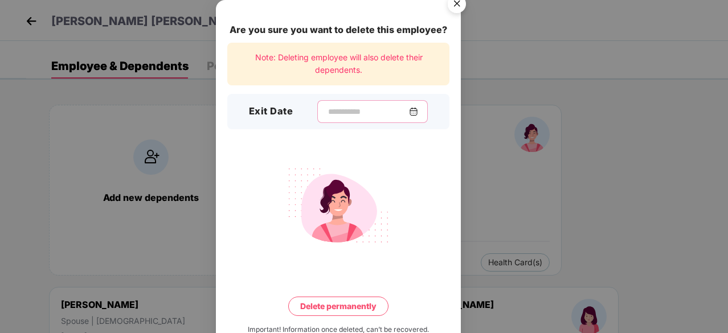
click at [379, 106] on input at bounding box center [368, 112] width 82 height 12
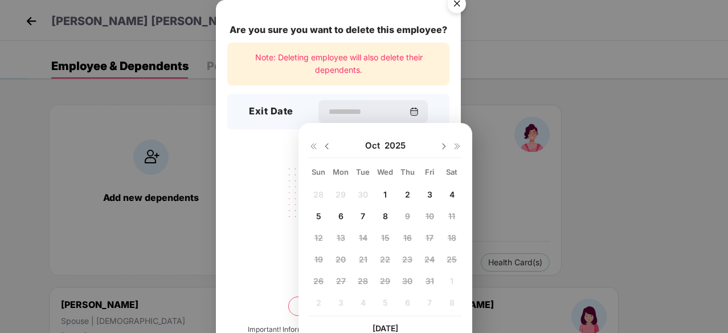
click at [326, 146] on img at bounding box center [326, 146] width 9 height 9
click at [429, 214] on span "12" at bounding box center [429, 216] width 9 height 10
type input "**********"
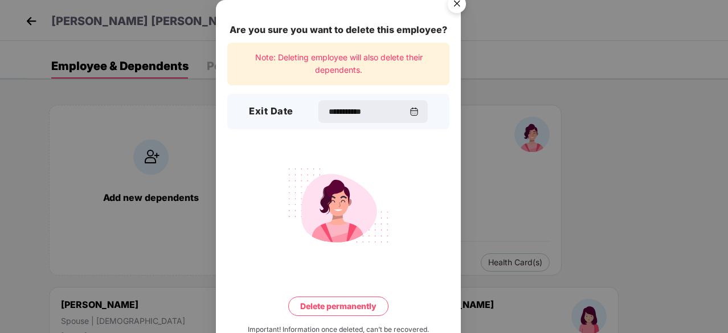
click at [344, 303] on button "Delete permanently" at bounding box center [338, 306] width 100 height 19
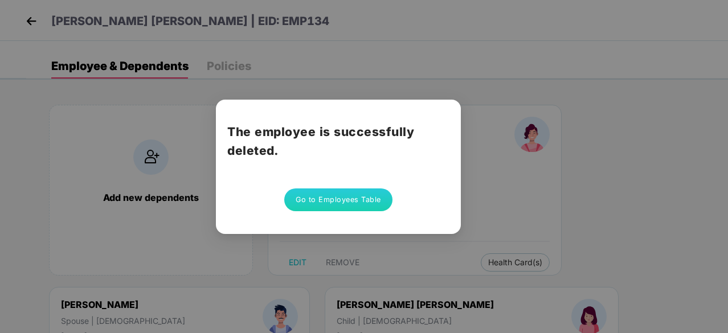
click at [330, 196] on button "Go to Employees Table" at bounding box center [338, 199] width 108 height 23
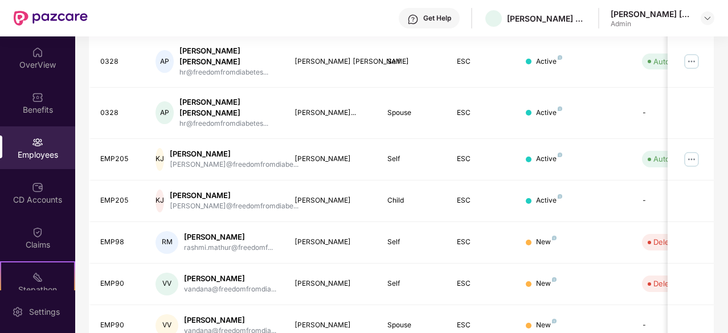
scroll to position [383, 0]
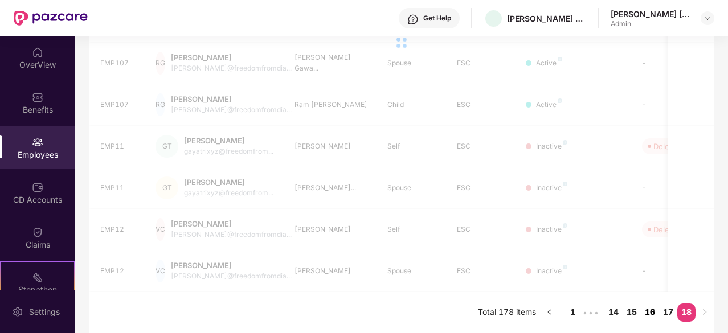
scroll to position [281, 0]
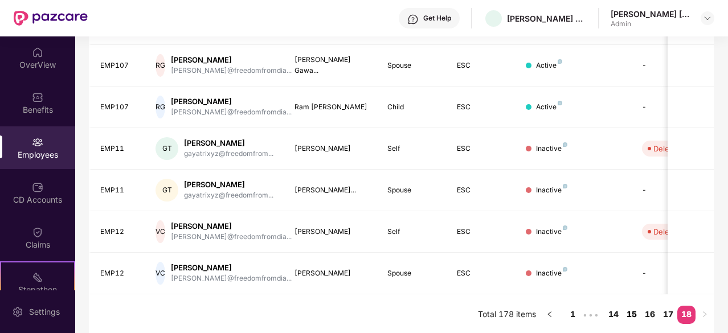
click at [631, 307] on link "15" at bounding box center [631, 314] width 18 height 17
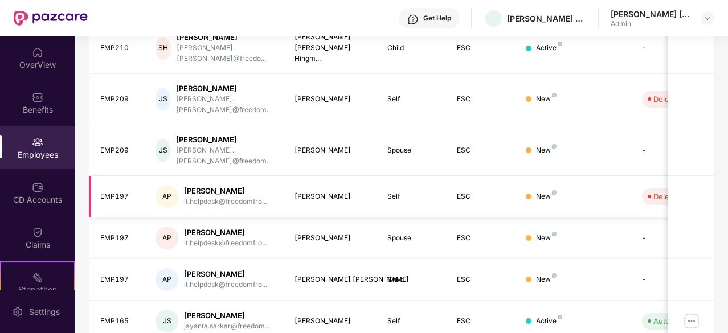
scroll to position [364, 0]
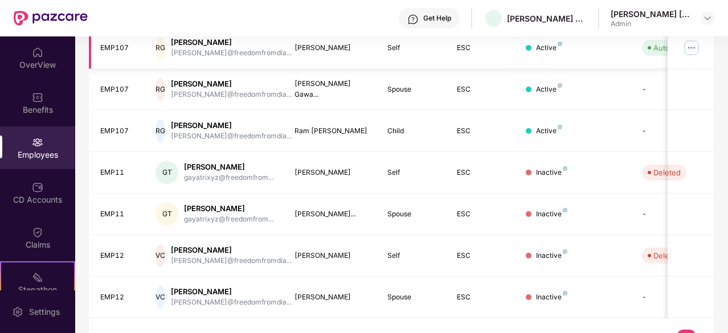
scroll to position [281, 0]
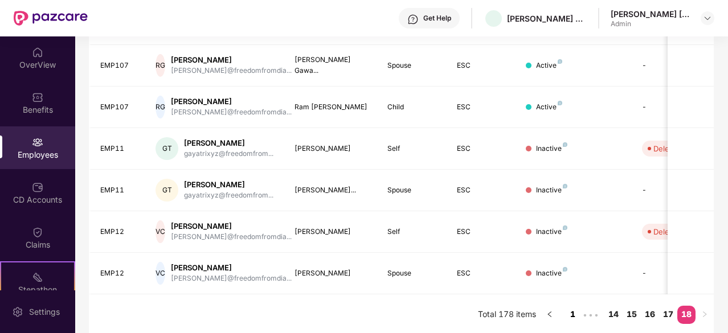
click at [573, 314] on link "1" at bounding box center [572, 314] width 18 height 17
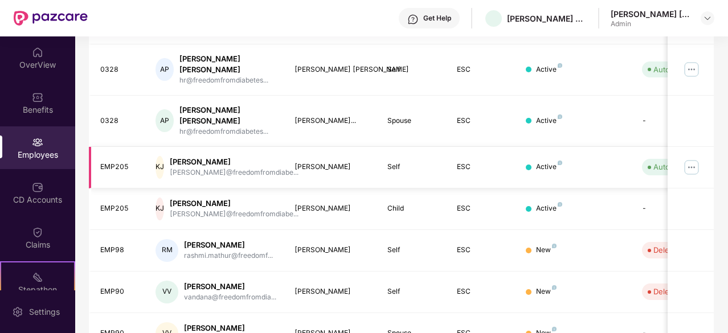
scroll to position [383, 0]
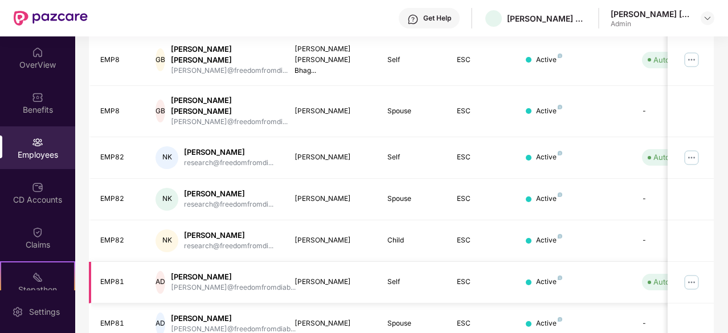
scroll to position [364, 0]
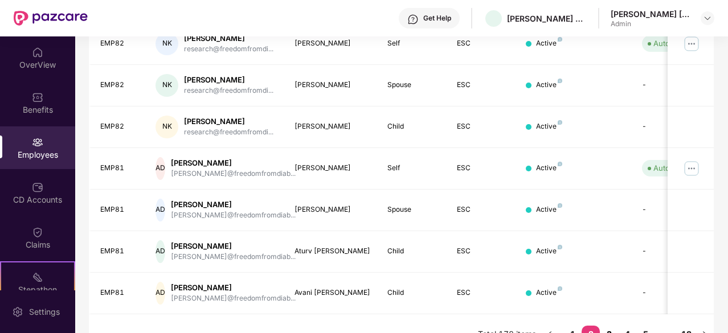
click at [611, 326] on link "3" at bounding box center [609, 334] width 18 height 17
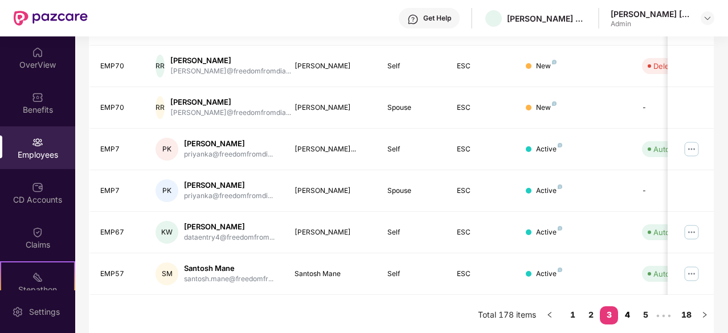
click at [630, 313] on link "4" at bounding box center [627, 314] width 18 height 17
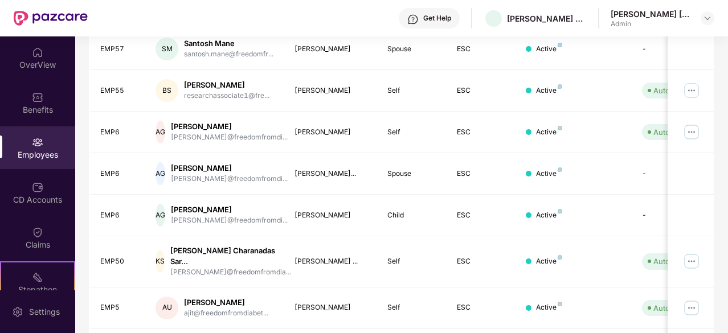
scroll to position [373, 0]
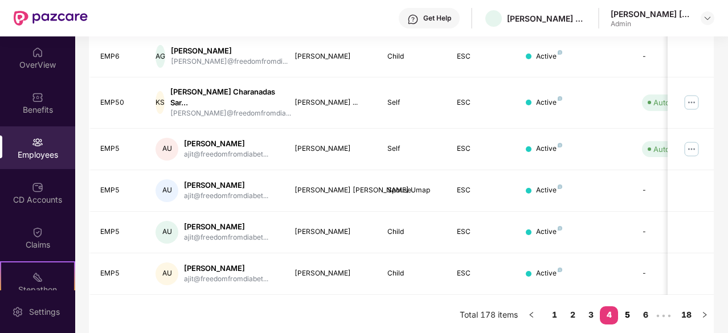
click at [627, 311] on link "5" at bounding box center [627, 314] width 18 height 17
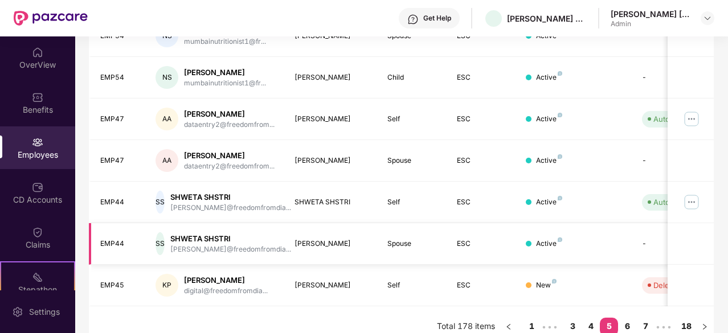
scroll to position [364, 0]
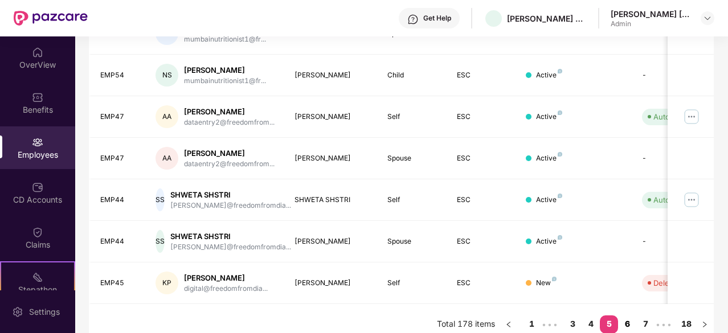
click at [627, 315] on link "6" at bounding box center [627, 323] width 18 height 17
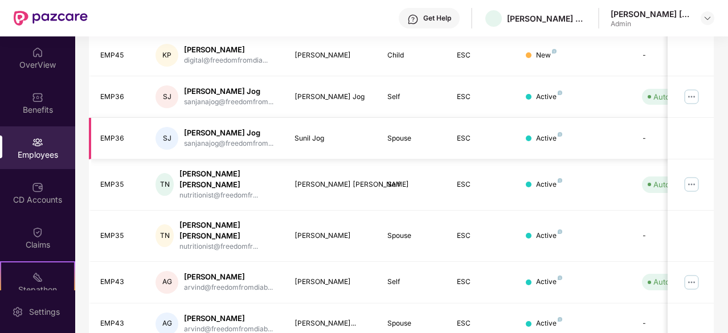
scroll to position [193, 0]
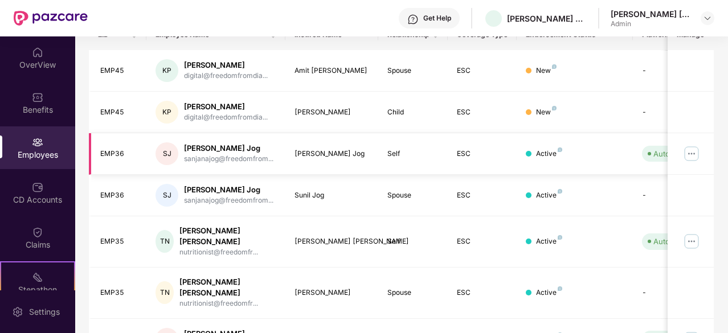
click at [691, 151] on img at bounding box center [691, 154] width 18 height 18
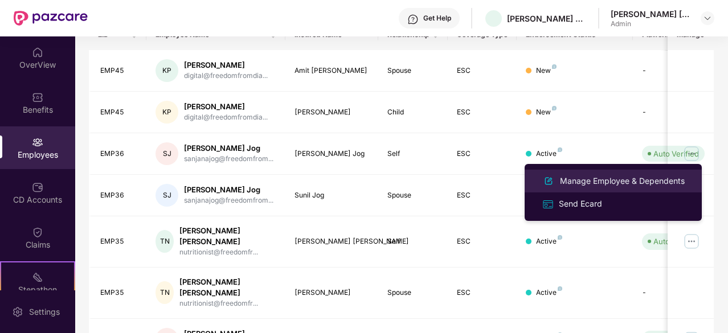
click at [615, 183] on div "Manage Employee & Dependents" at bounding box center [621, 181] width 129 height 13
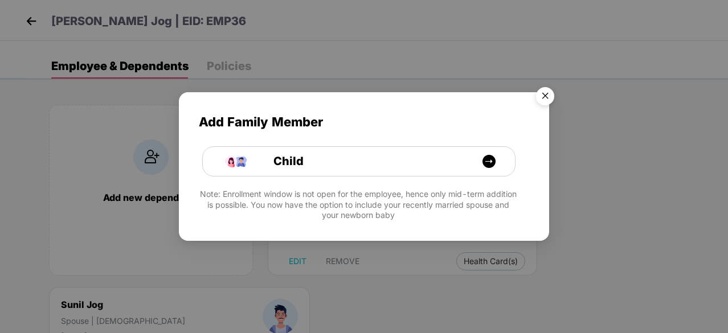
click at [545, 91] on img "Close" at bounding box center [545, 98] width 32 height 32
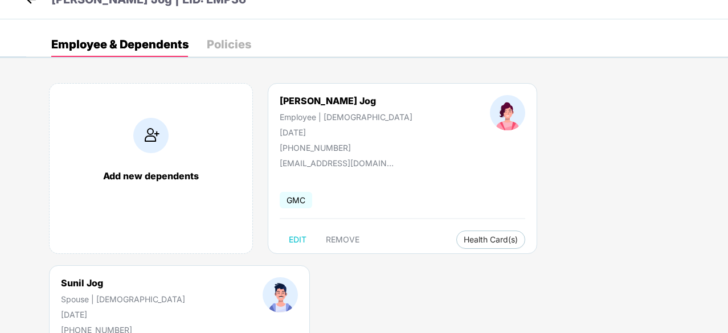
scroll to position [0, 0]
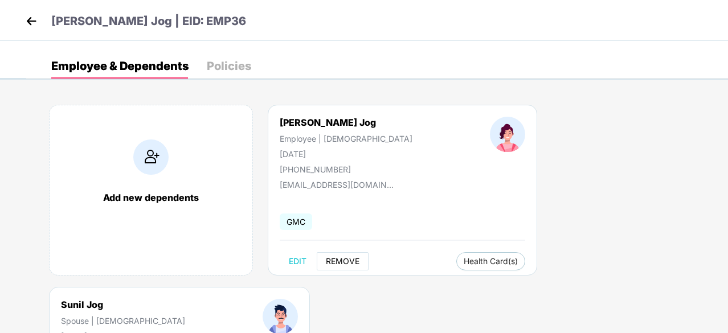
click at [336, 263] on span "REMOVE" at bounding box center [343, 261] width 34 height 9
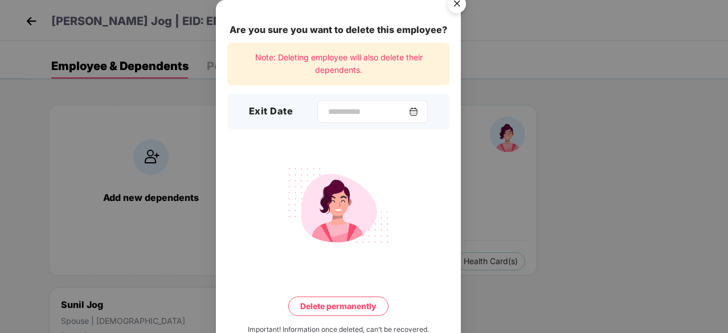
click at [418, 113] on img at bounding box center [413, 111] width 9 height 9
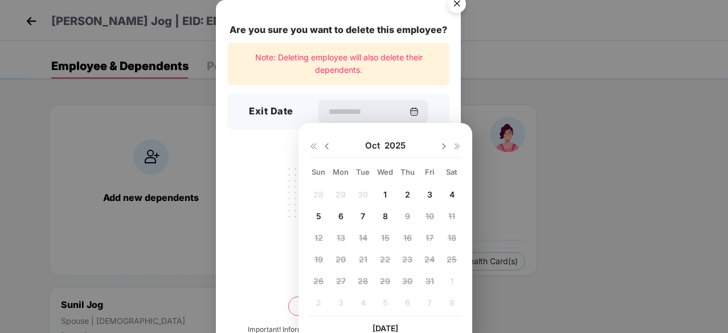
click at [329, 144] on img at bounding box center [326, 146] width 9 height 9
click at [340, 258] on span "22" at bounding box center [340, 259] width 10 height 10
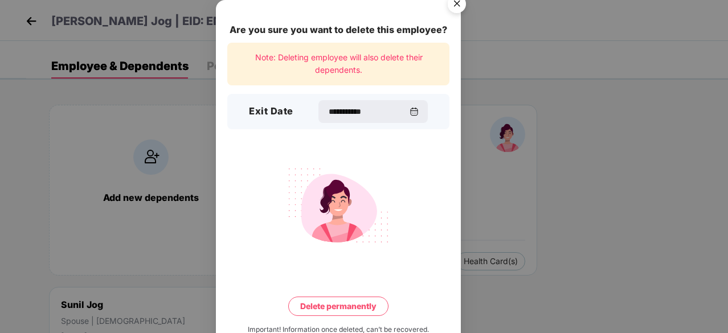
type input "**********"
click at [350, 307] on button "Delete permanently" at bounding box center [338, 306] width 100 height 19
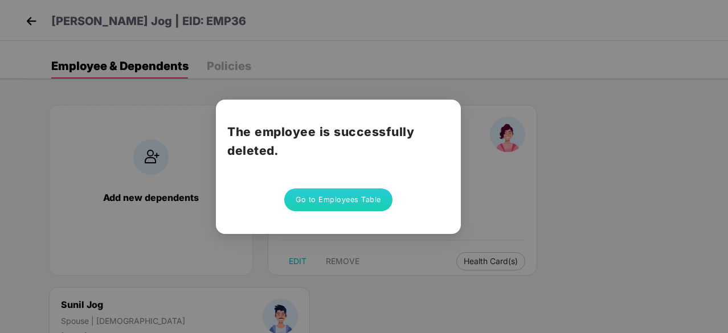
click at [335, 198] on button "Go to Employees Table" at bounding box center [338, 199] width 108 height 23
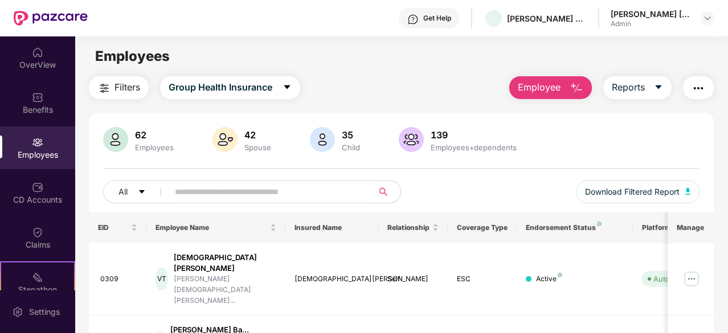
click at [273, 194] on input "text" at bounding box center [266, 191] width 183 height 17
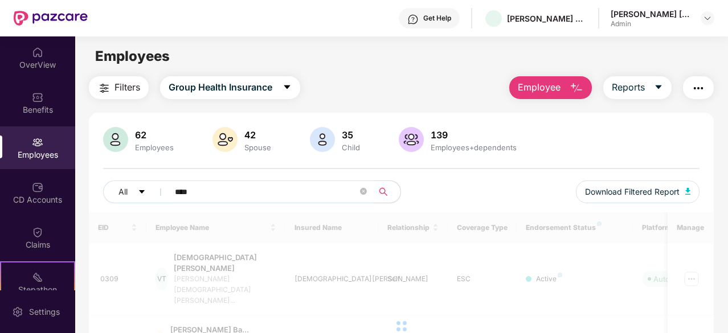
type input "*****"
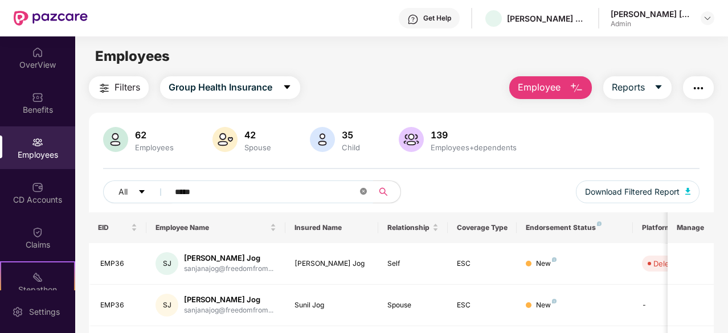
click at [363, 192] on icon "close-circle" at bounding box center [363, 191] width 7 height 7
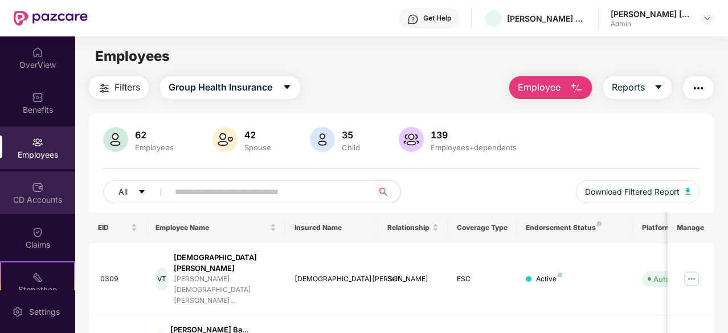
click at [50, 191] on div "CD Accounts" at bounding box center [37, 192] width 75 height 43
